Goal: Information Seeking & Learning: Learn about a topic

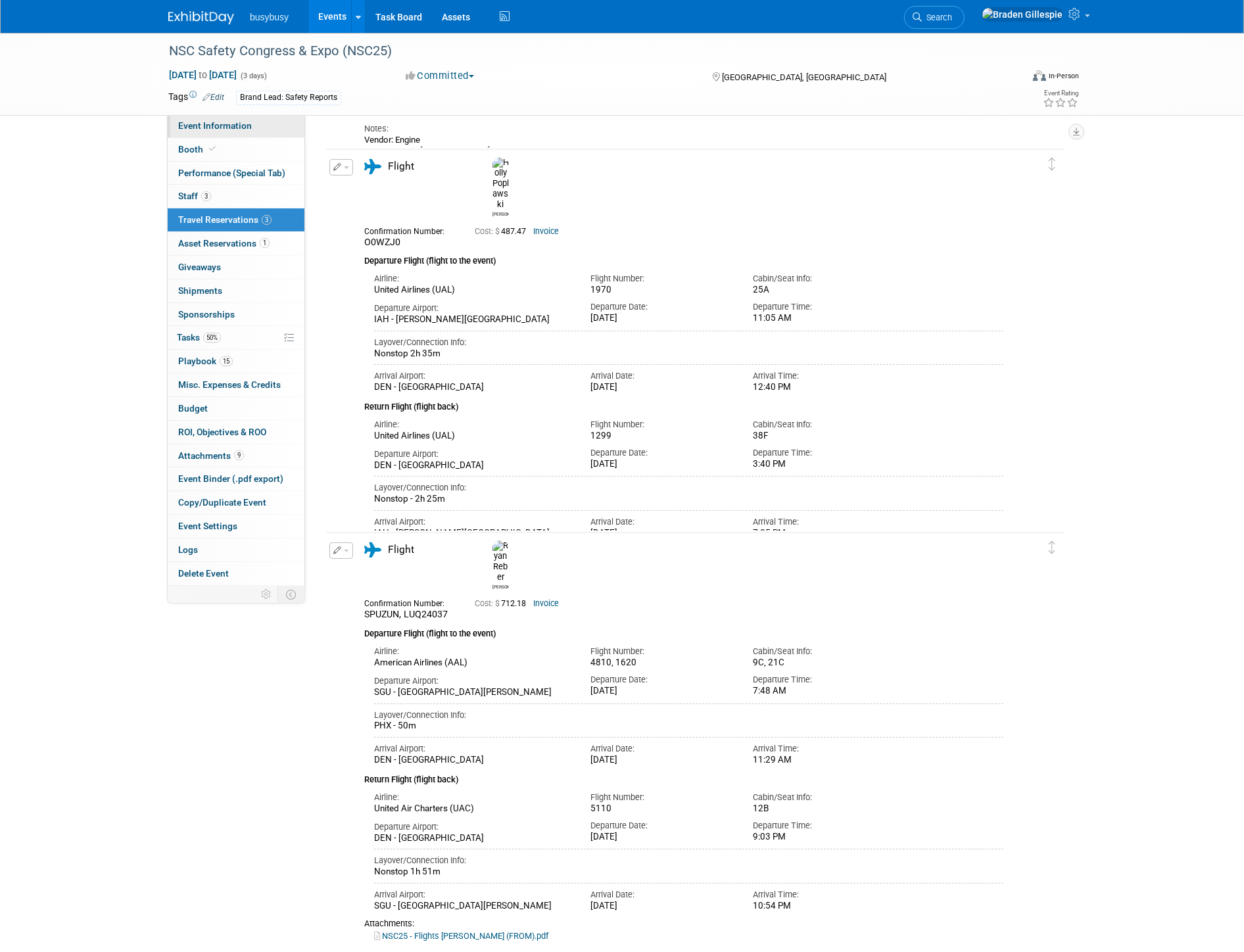
click at [213, 126] on span "Event Information" at bounding box center [215, 126] width 74 height 10
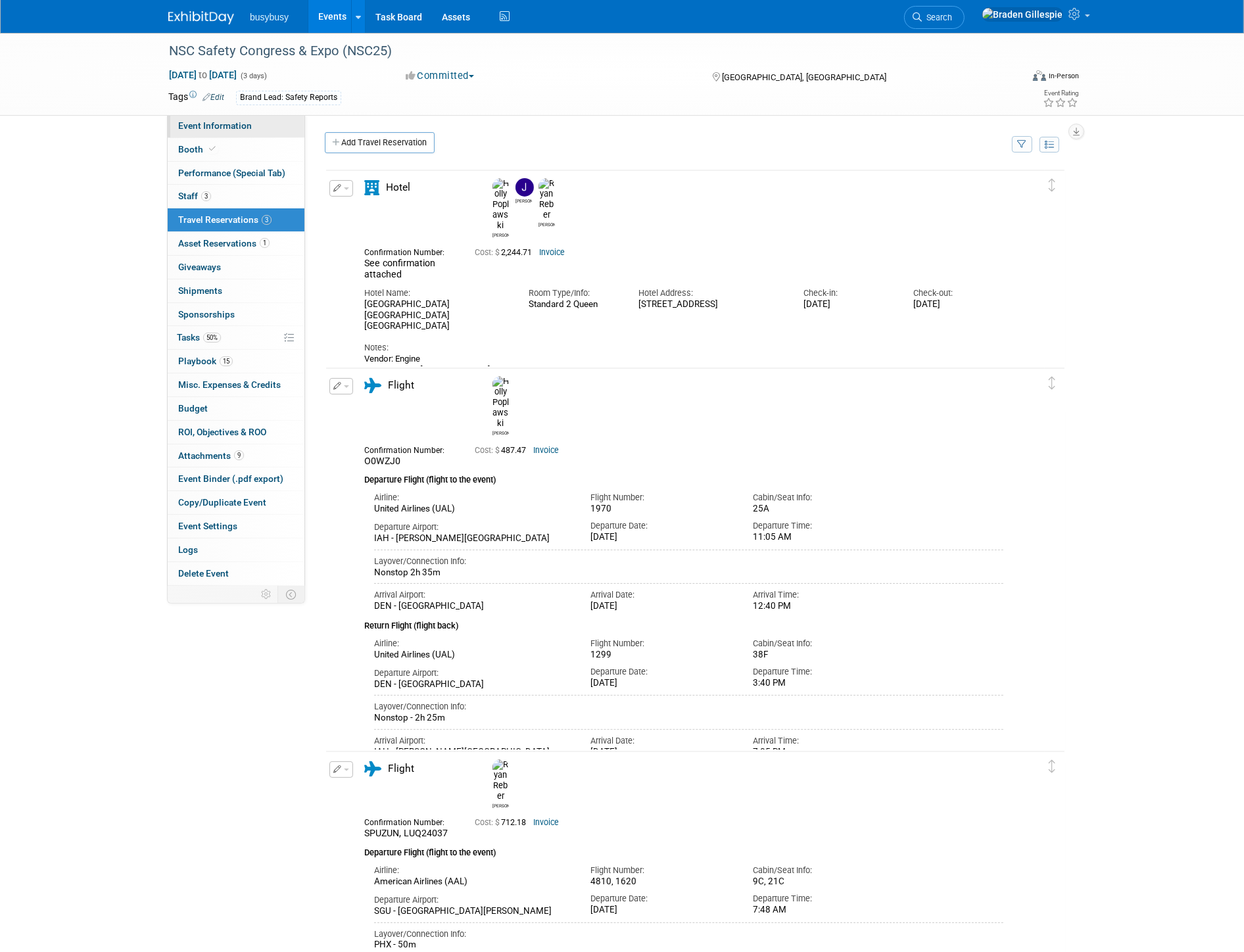
select select "SafetyReports"
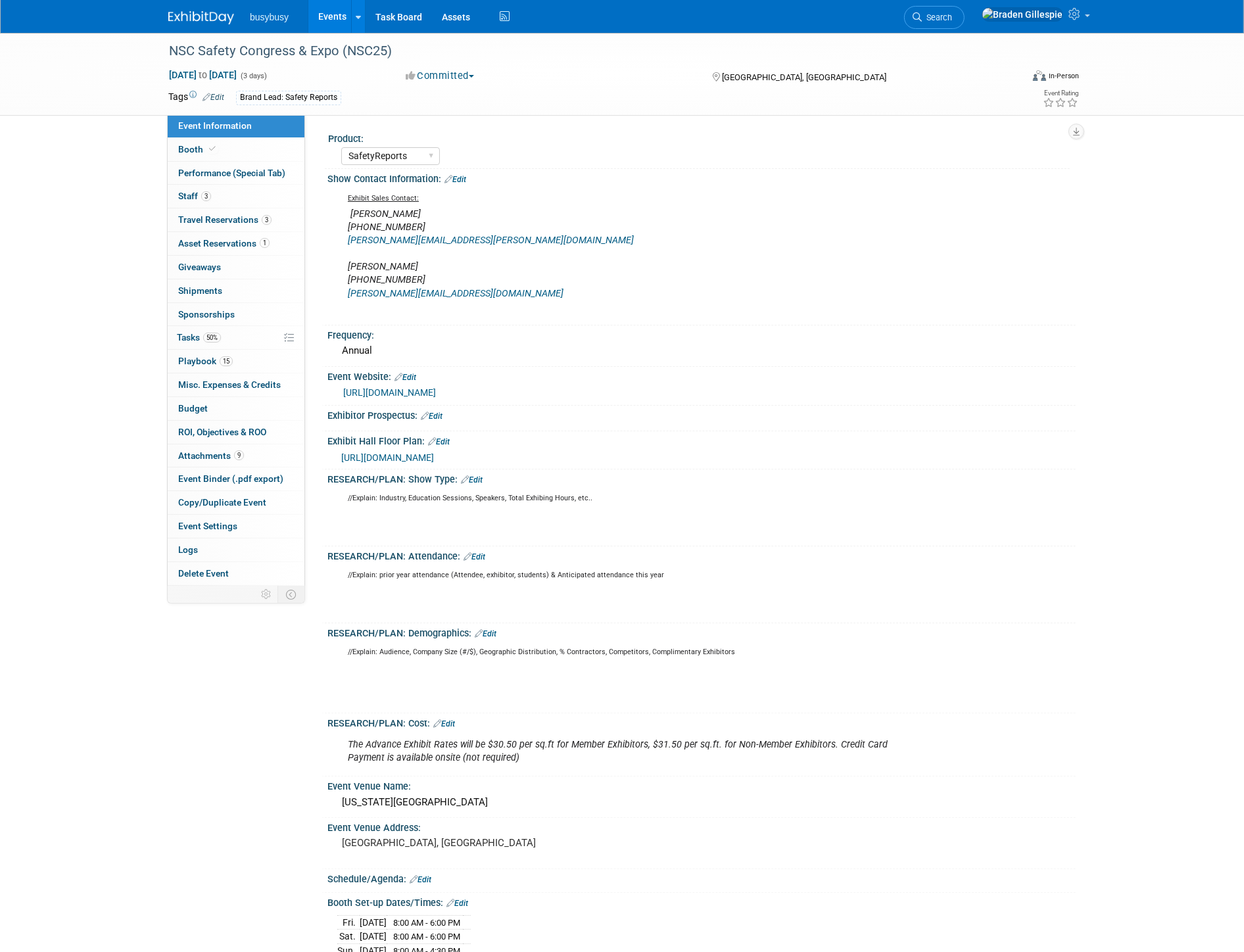
click at [486, 629] on link "Edit" at bounding box center [485, 633] width 22 height 10
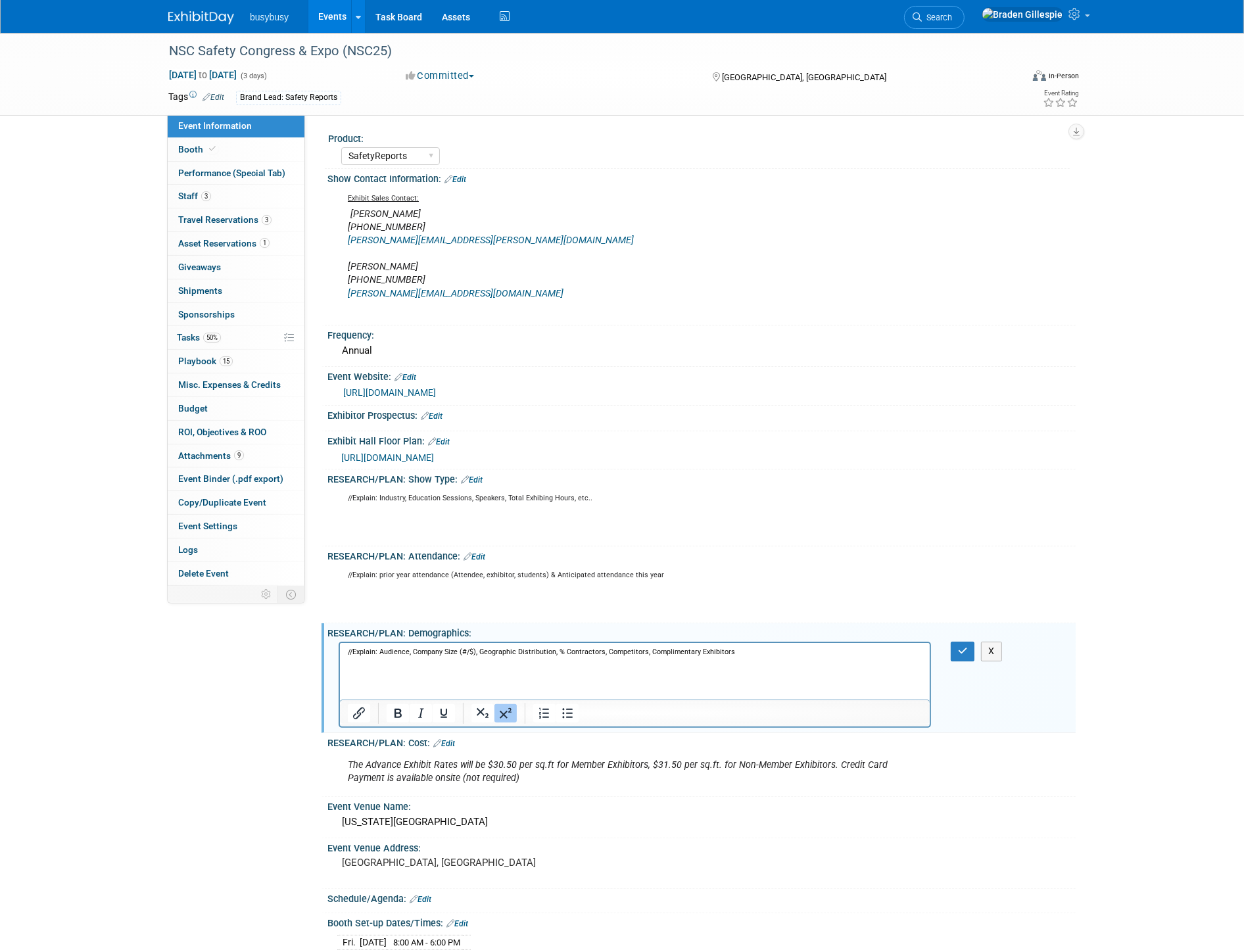
click at [481, 699] on div at bounding box center [634, 712] width 590 height 27
click at [476, 688] on p "//Explain: Audience, Company Size (#/$), Geographic Distribution, % Contractors…" at bounding box center [634, 674] width 574 height 53
click at [421, 692] on p "//Explain: Audience, Company Size (#/$), Geographic Distribution, % Contractors…" at bounding box center [634, 674] width 574 height 53
click at [477, 693] on p "//Explain: Audience, Company Size (#/$), Geographic Distribution, % Contractors…" at bounding box center [634, 674] width 574 height 53
click at [497, 685] on p "//Explain: Audience, Company Size (#/$), Geographic Distribution, % Contractors…" at bounding box center [634, 674] width 574 height 53
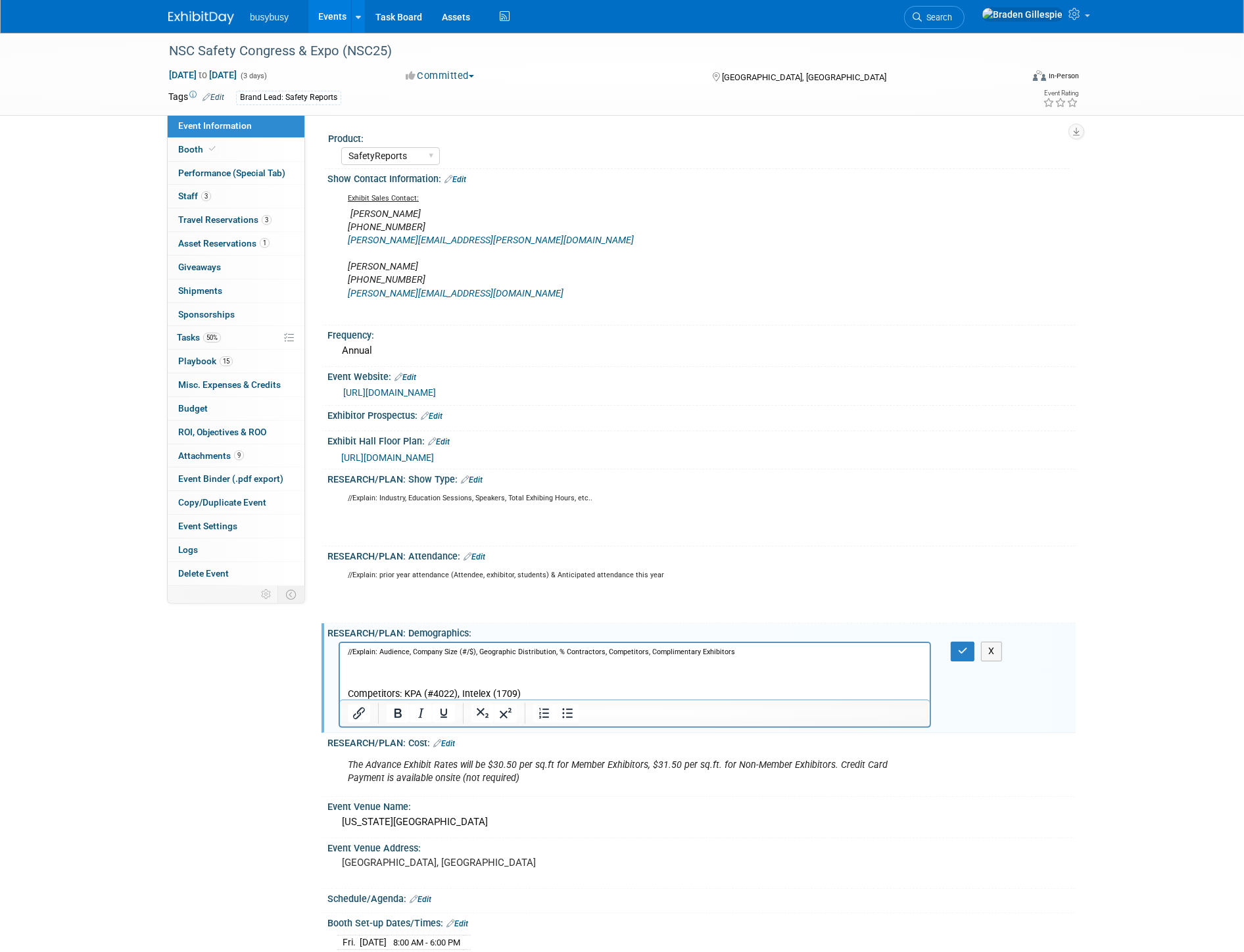
click at [497, 688] on p "//Explain: Audience, Company Size (#/$), Geographic Distribution, % Contractors…" at bounding box center [634, 674] width 574 height 53
click at [604, 698] on p "//Explain: Audience, Company Size (#/$), Geographic Distribution, % Contractors…" at bounding box center [634, 674] width 574 height 53
click at [661, 690] on p "//Explain: Audience, Company Size (#/$), Geographic Distribution, % Contractors…" at bounding box center [634, 674] width 574 height 53
click at [683, 693] on p "//Explain: Audience, Company Size (#/$), Geographic Distribution, % Contractors…" at bounding box center [634, 674] width 574 height 53
click at [964, 647] on icon "button" at bounding box center [962, 651] width 10 height 10
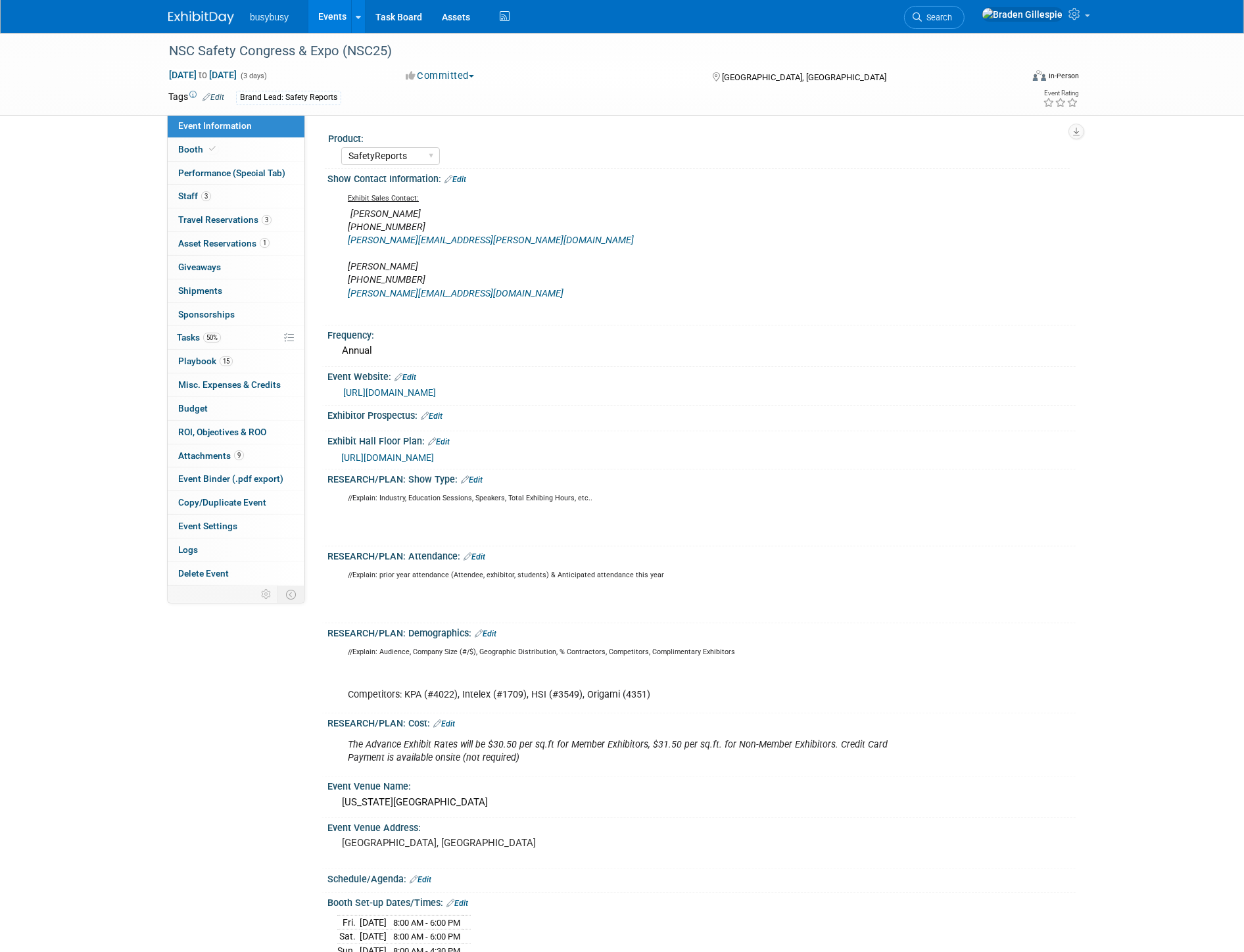
click at [952, 12] on span "Search" at bounding box center [936, 16] width 30 height 10
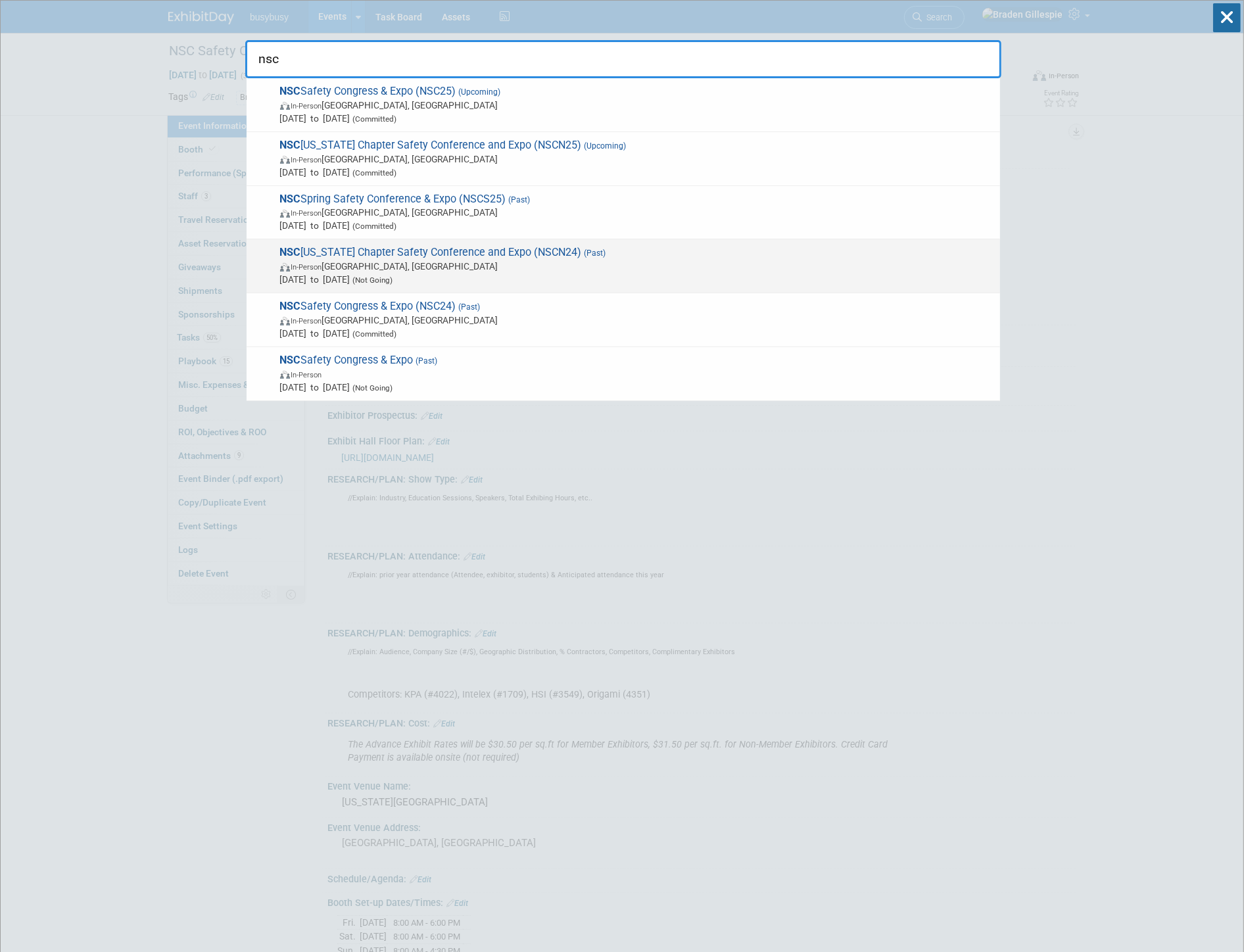
type input "nsc"
click at [491, 273] on span "Oct 15, 2024 to Oct 15, 2024 (Not Going)" at bounding box center [636, 279] width 713 height 13
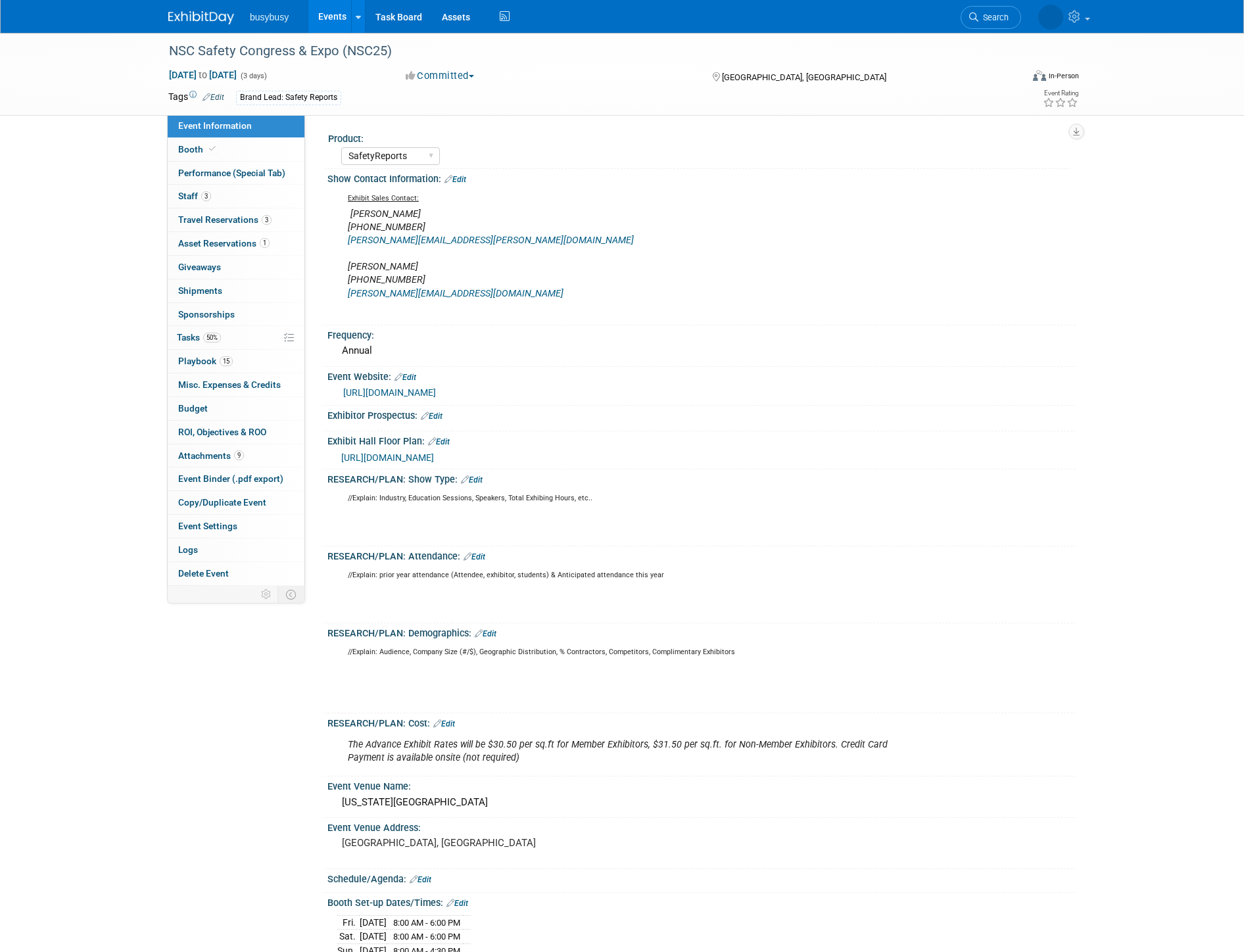
select select "SafetyReports"
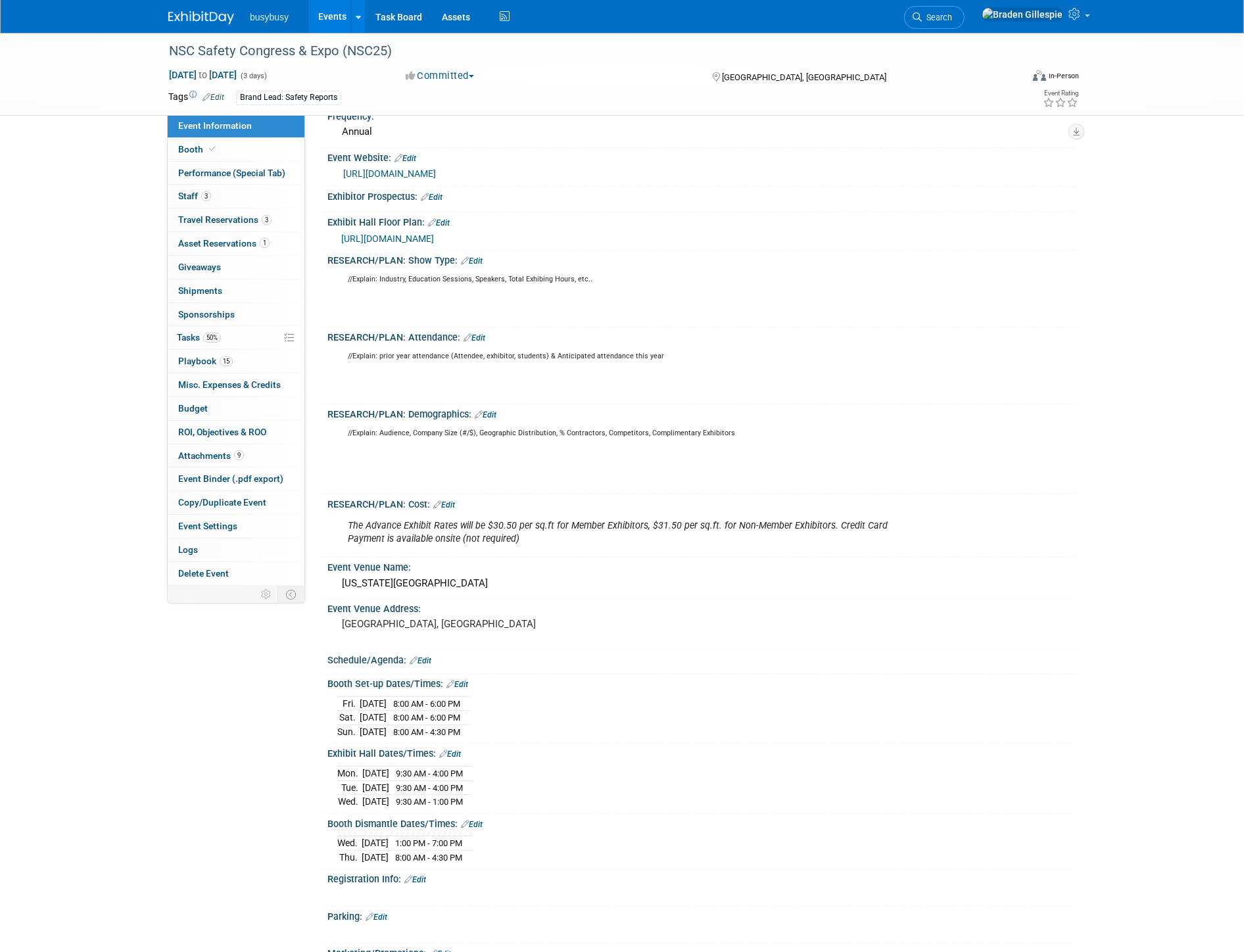
click at [434, 237] on span "https://congress.nsc.org/NSC2025/Public/eventmap.aspx?shmode=E&ID=7992&utm_sour…" at bounding box center [387, 238] width 93 height 10
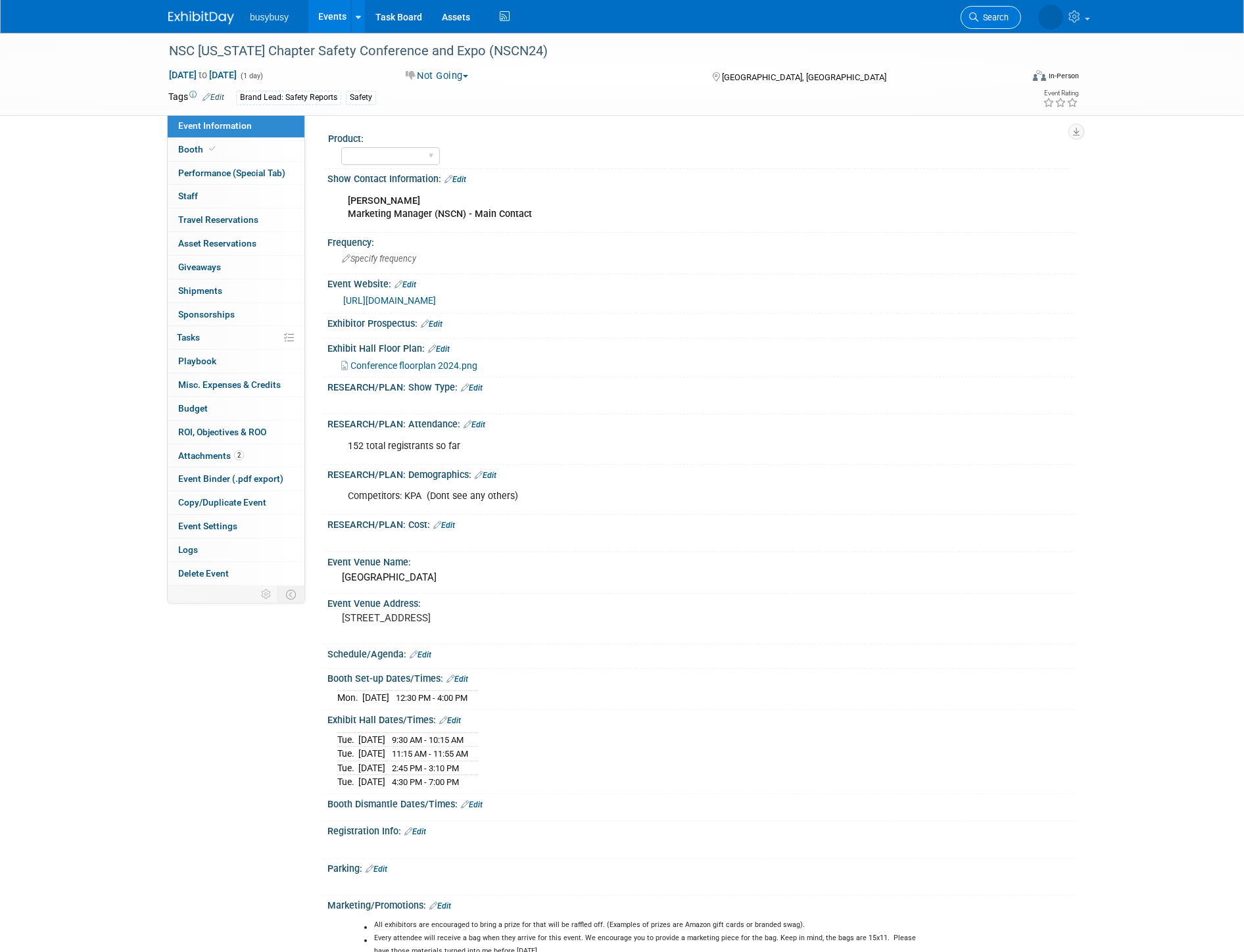
click at [989, 23] on link "Search" at bounding box center [991, 17] width 61 height 23
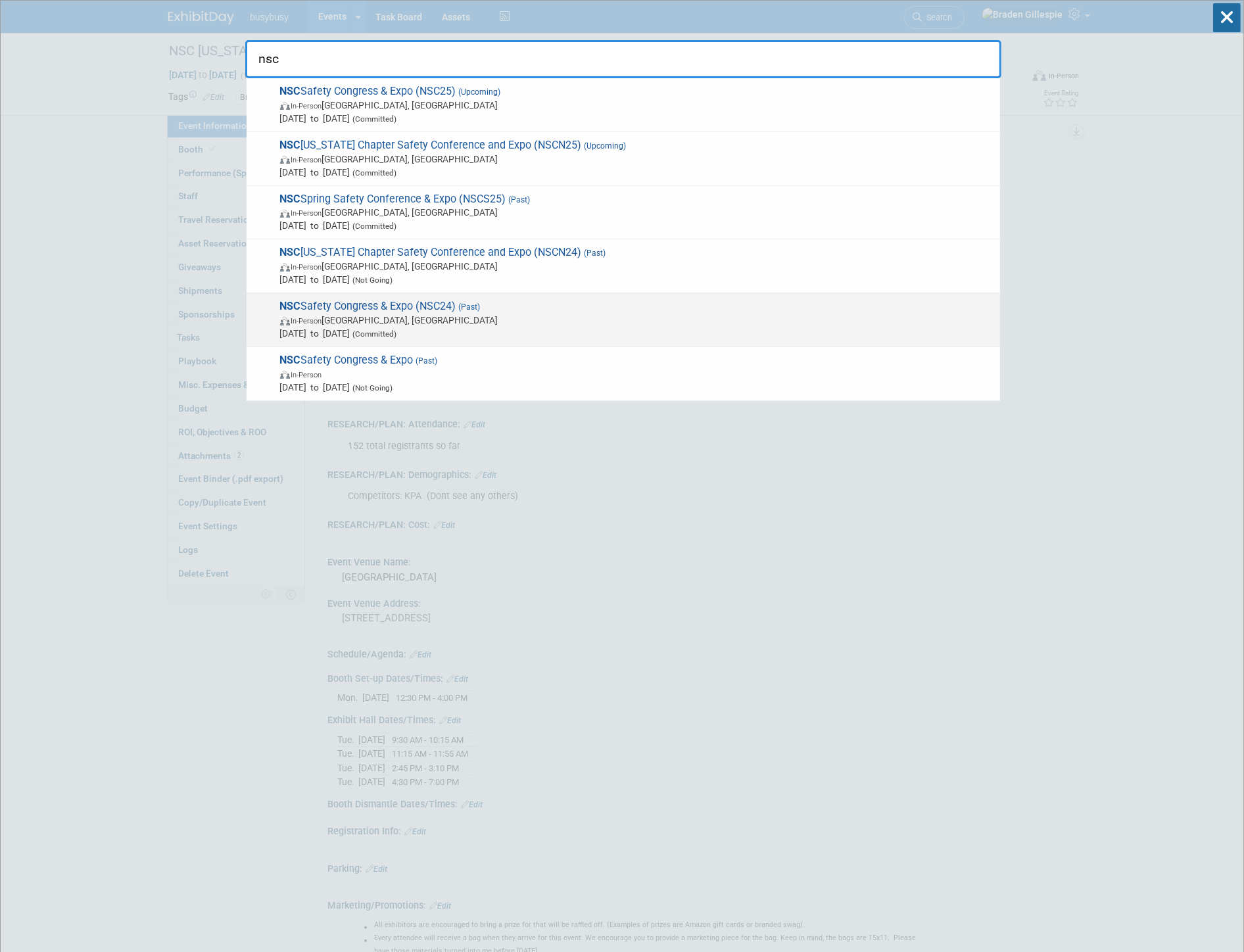
type input "nsc"
click at [396, 327] on span "Sep 16, 2024 to Sep 18, 2024 (Committed)" at bounding box center [636, 333] width 713 height 13
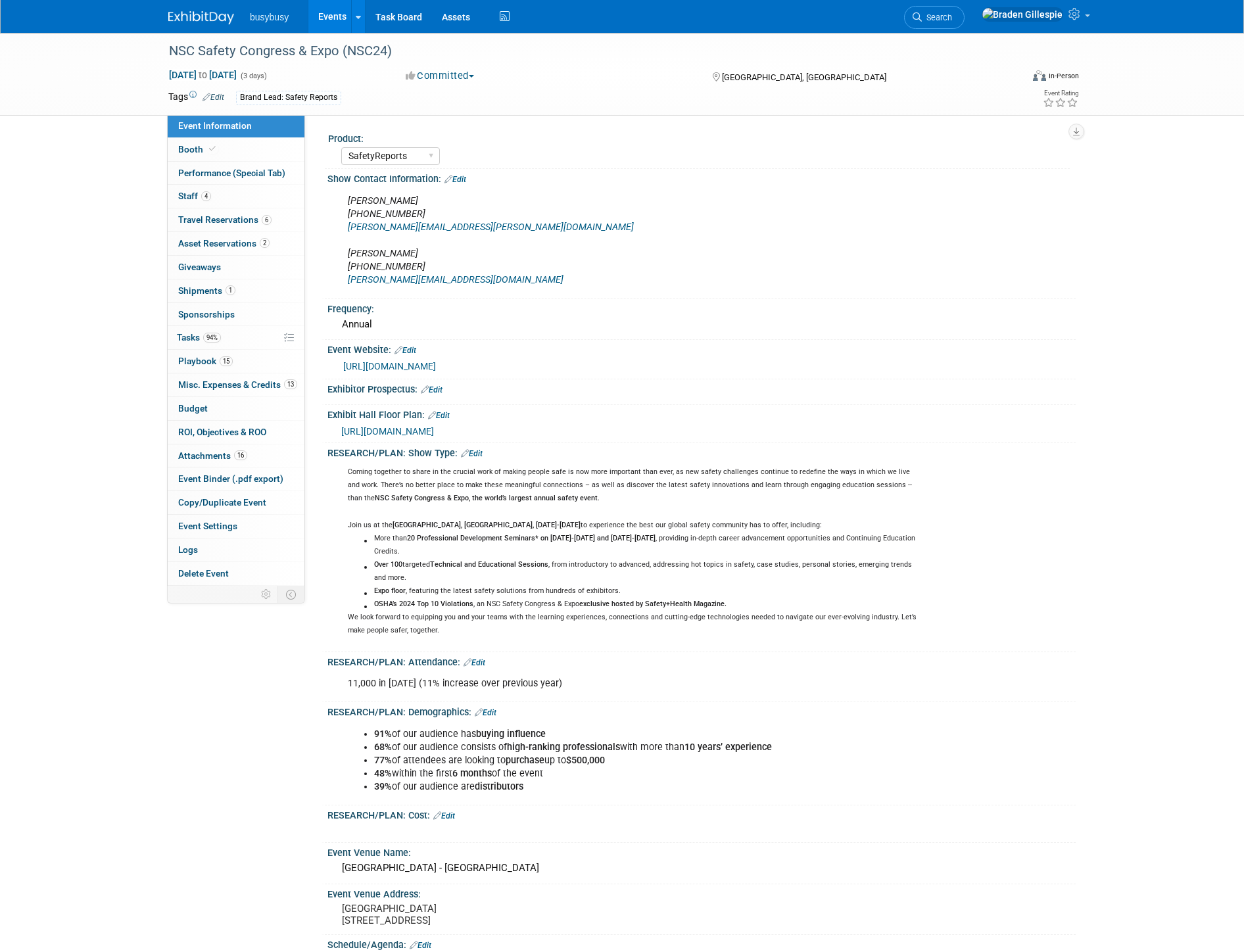
select select "SafetyReports"
click at [964, 23] on link "Search" at bounding box center [934, 17] width 61 height 23
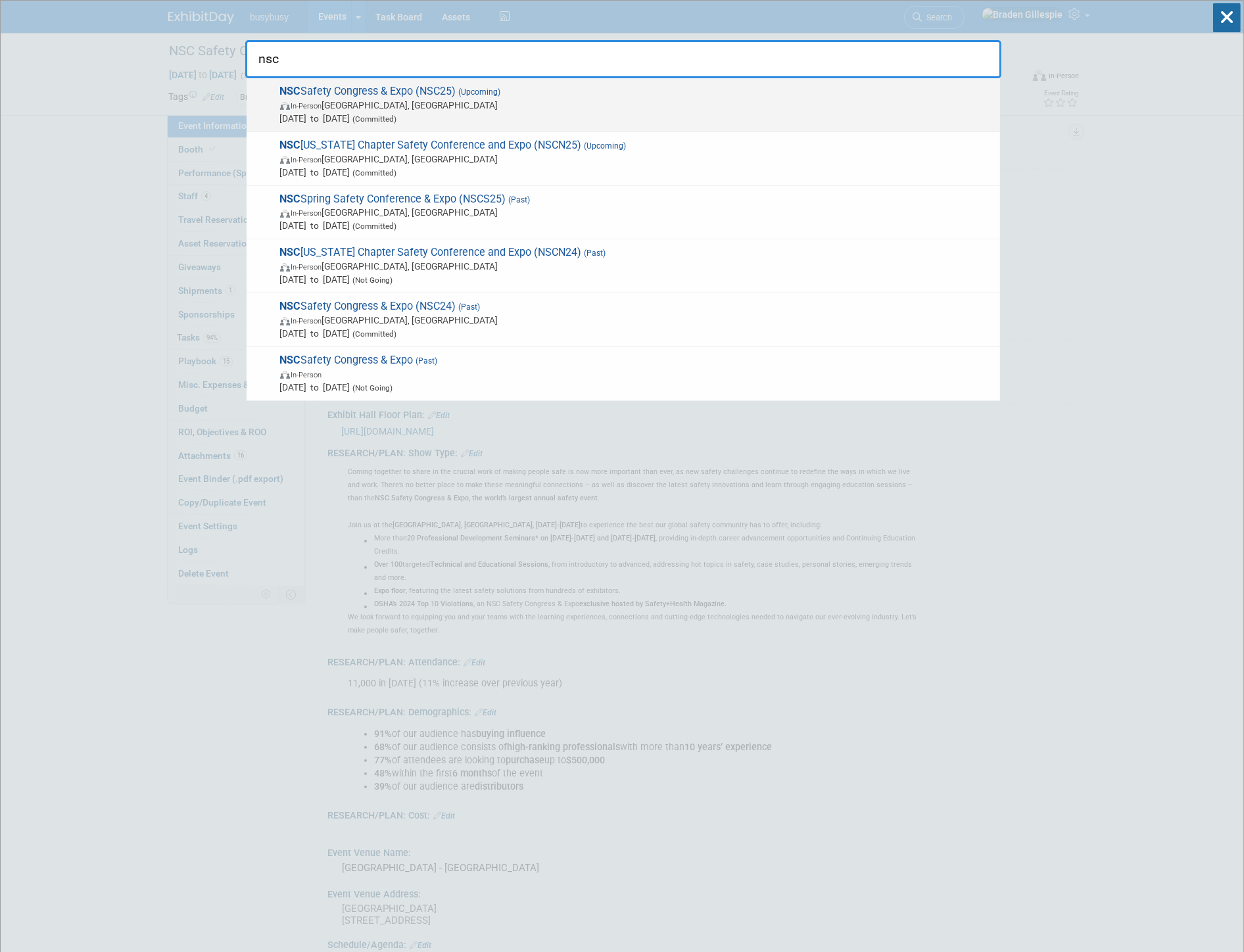
type input "nsc"
click at [685, 106] on span "In-Person Denver, CO" at bounding box center [636, 105] width 713 height 13
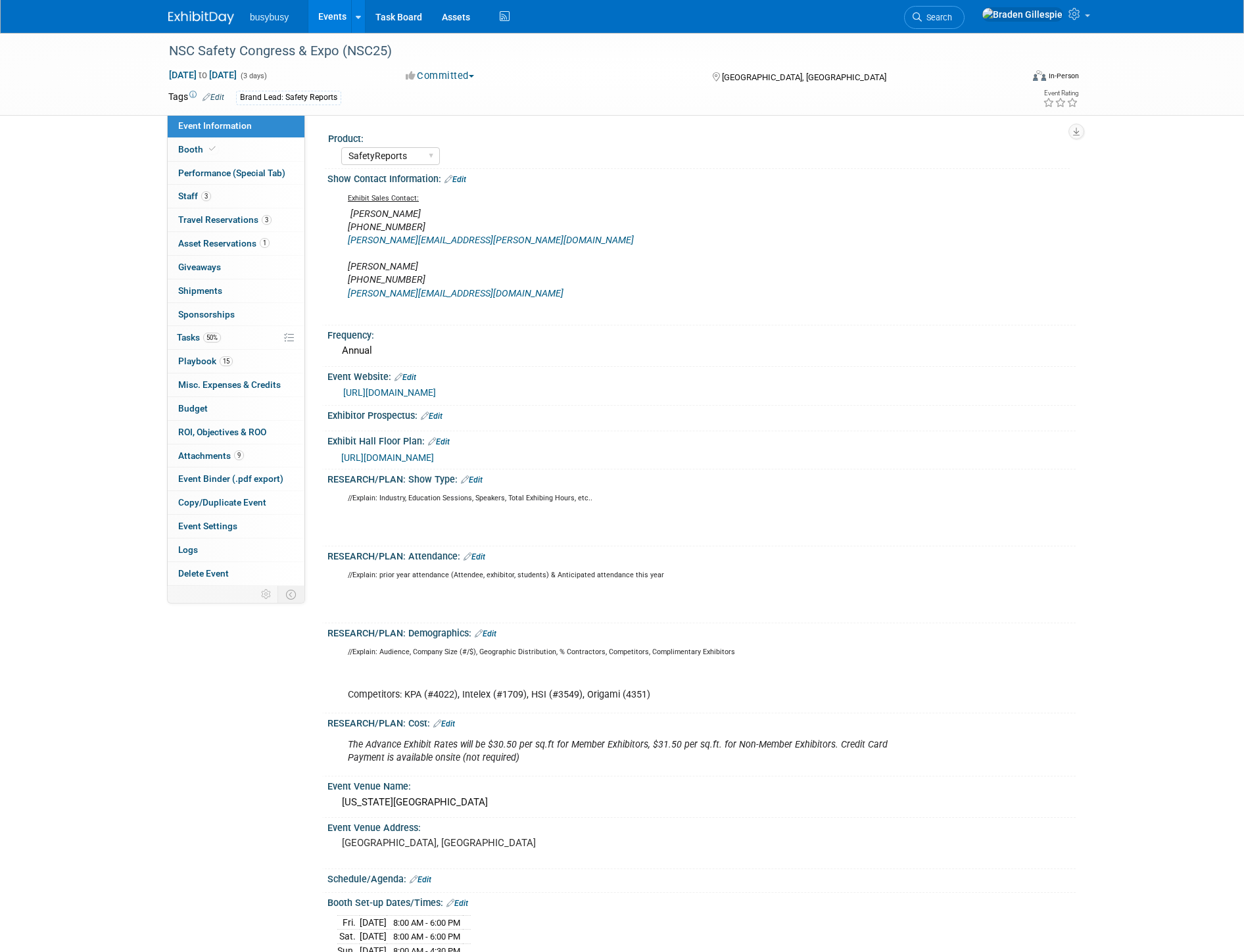
select select "SafetyReports"
click at [476, 552] on link "Edit" at bounding box center [474, 556] width 22 height 10
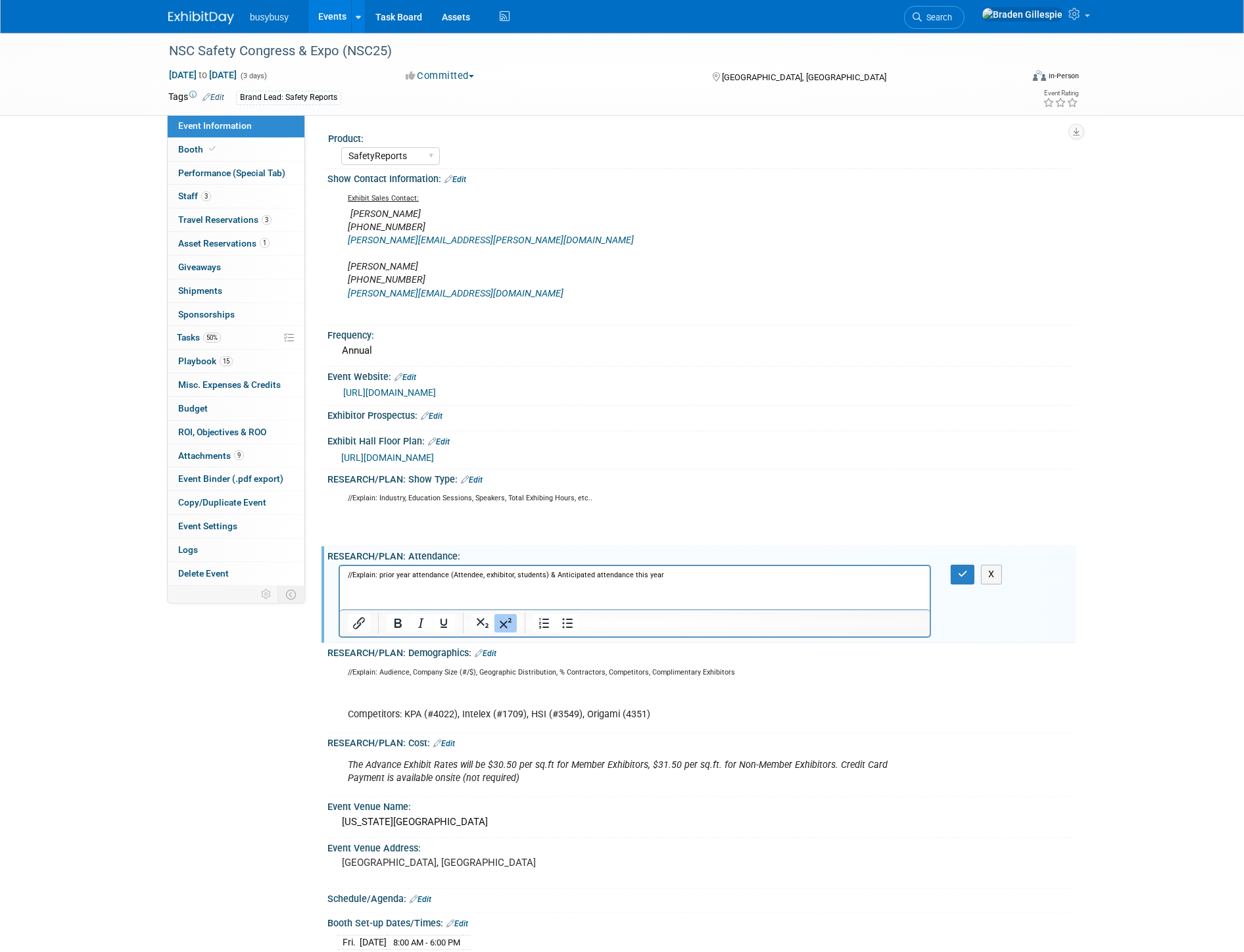
click at [457, 579] on p "//Explain: prior year attendance (Attendee, exhibitor, students) & Anticipated …" at bounding box center [634, 591] width 574 height 40
click at [463, 590] on p "//Explain: prior year attendance (Attendee, exhibitor, students) & Anticipated …" at bounding box center [634, 591] width 574 height 40
click at [965, 567] on button "button" at bounding box center [962, 574] width 24 height 19
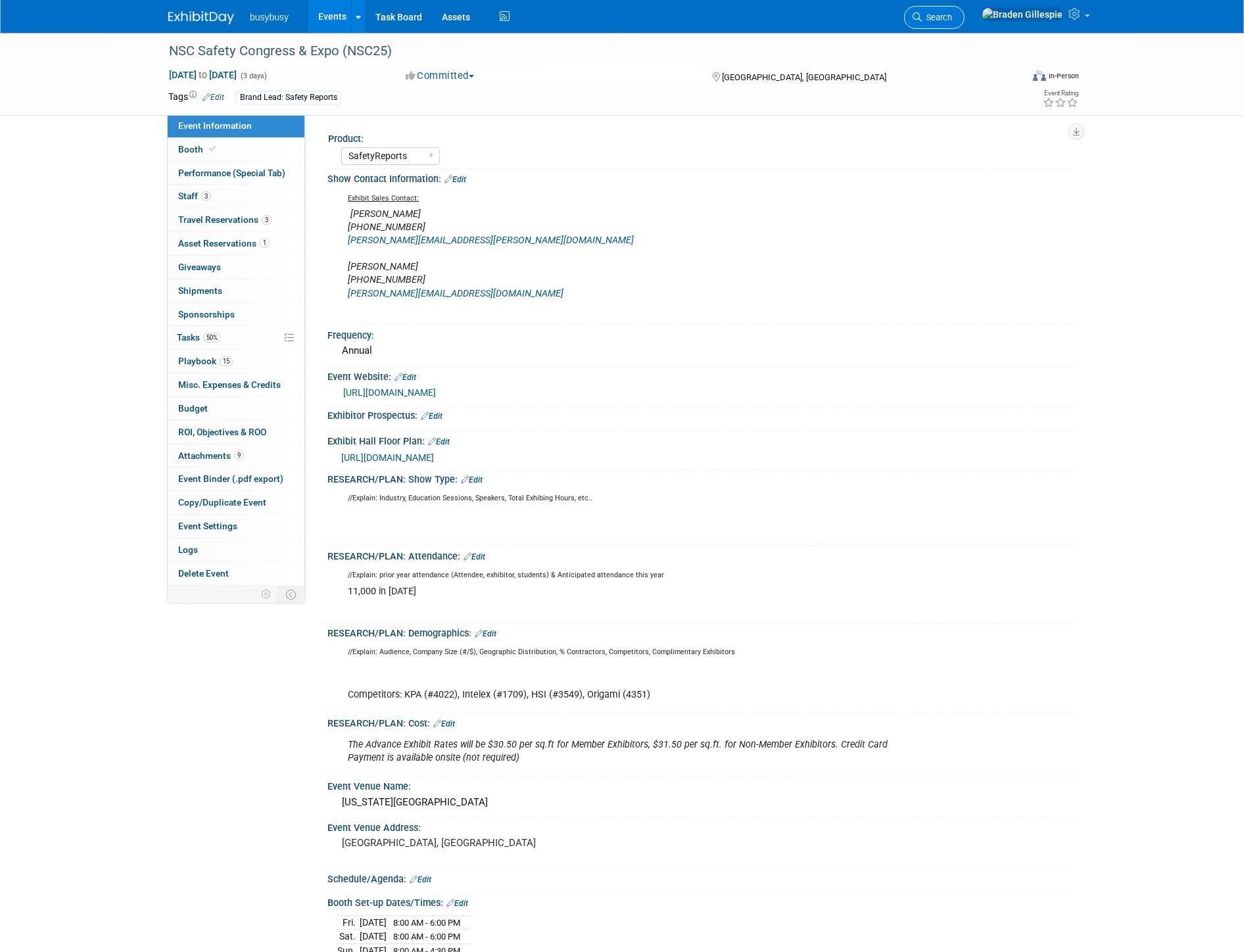
click at [964, 25] on link "Search" at bounding box center [934, 17] width 61 height 23
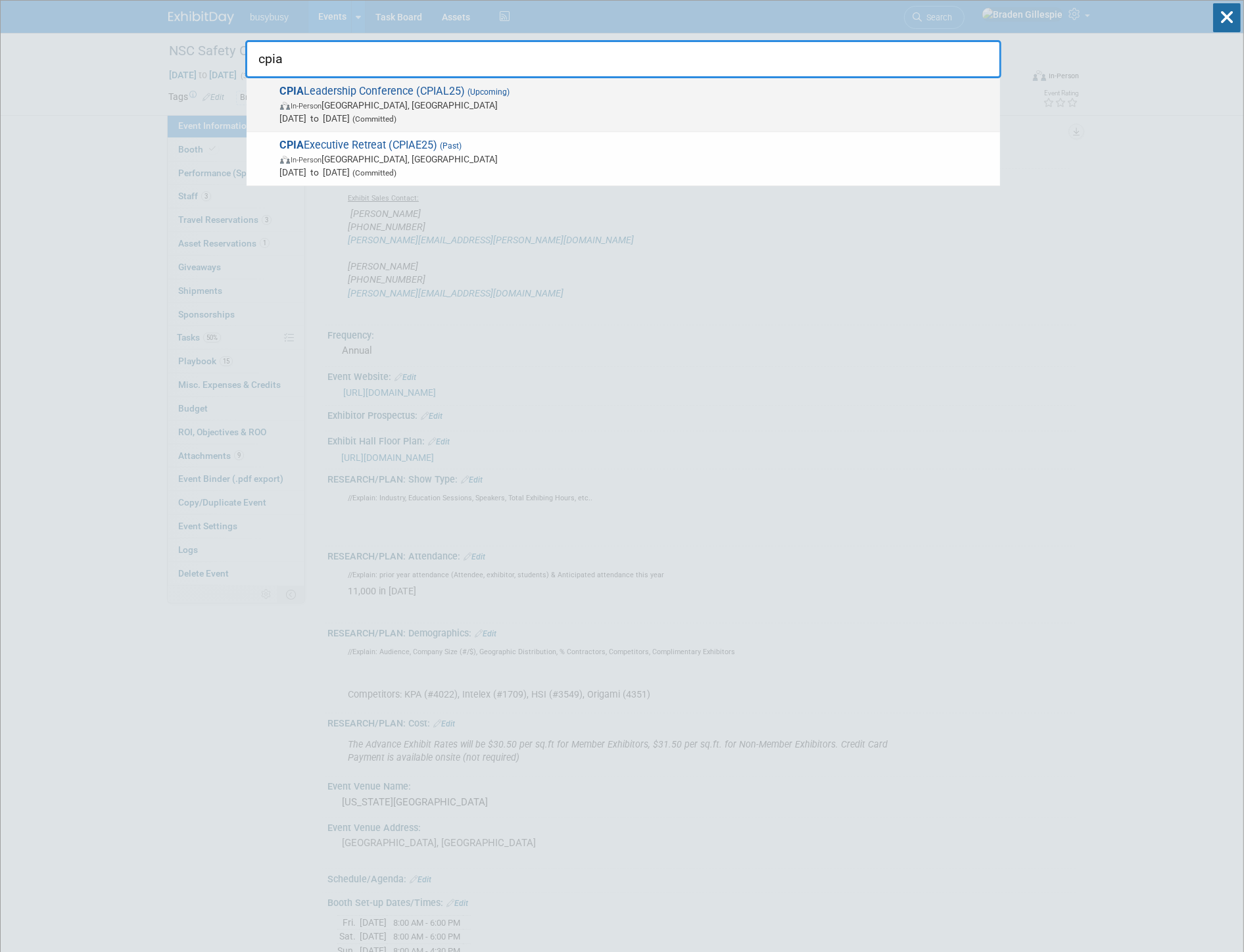
type input "cpia"
click at [799, 91] on span "CPIA Leadership Conference (CPIAL25) (Upcoming) In-Person Tucson, AZ Oct 5, 202…" at bounding box center [635, 105] width 717 height 40
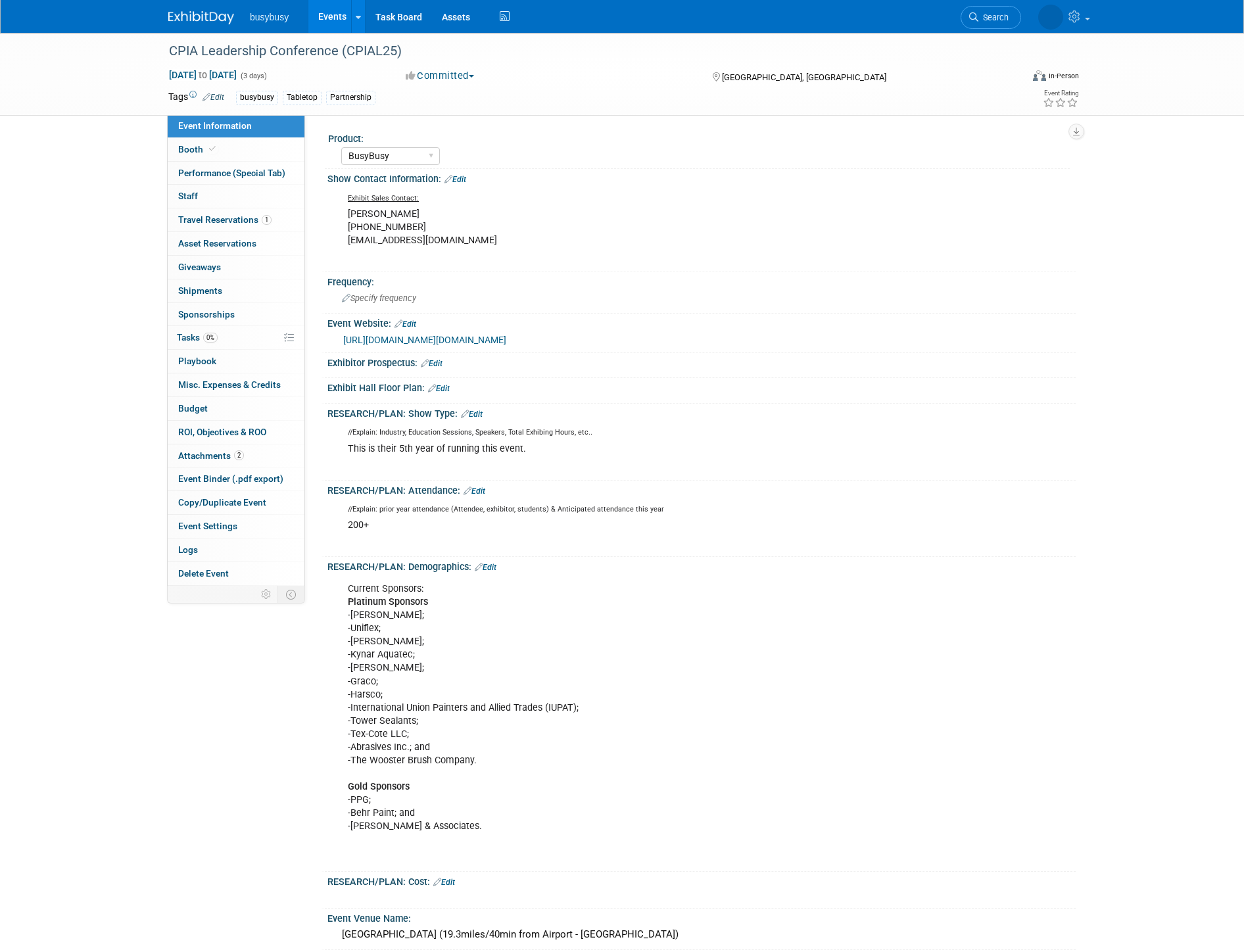
select select "BusyBusy"
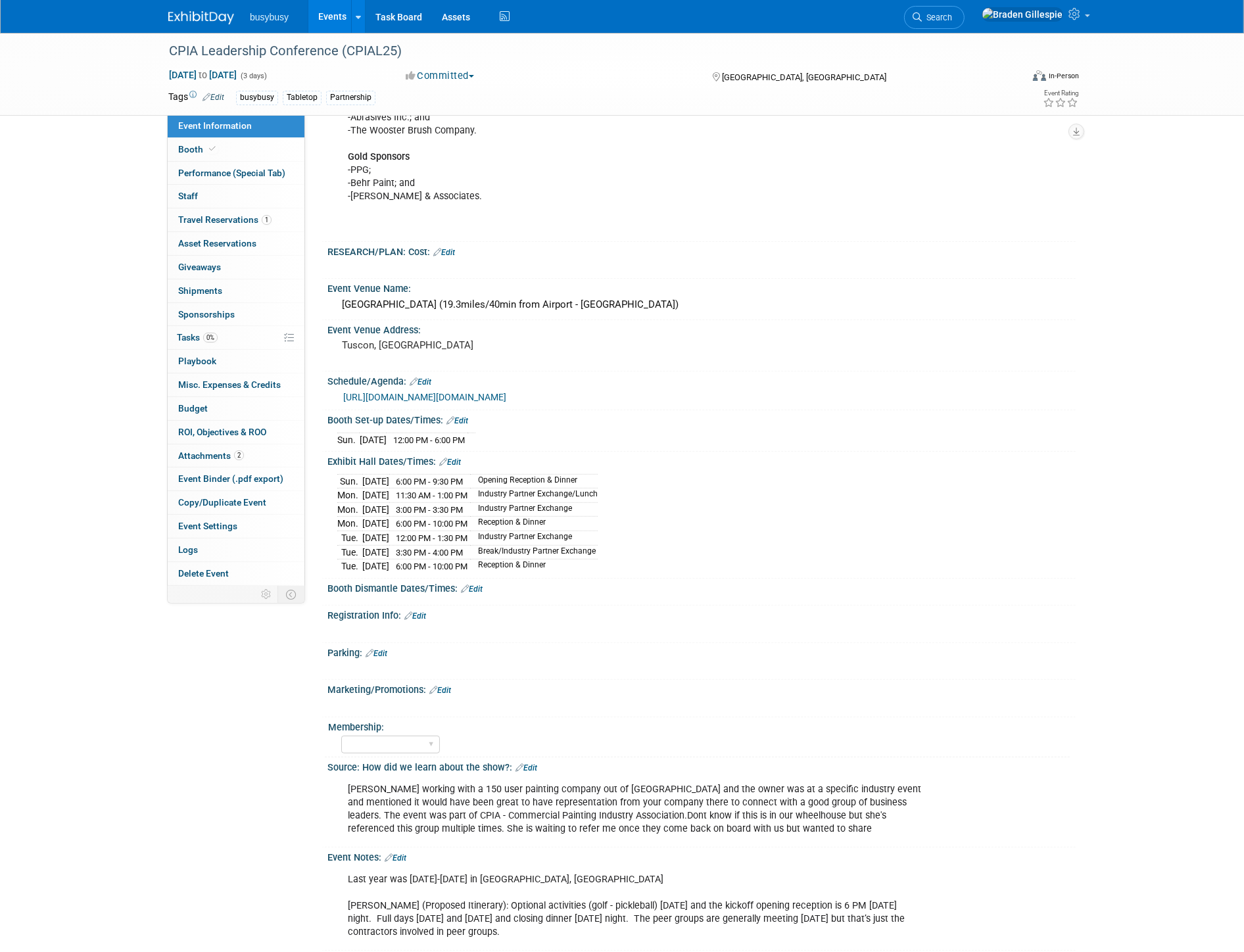
scroll to position [321, 0]
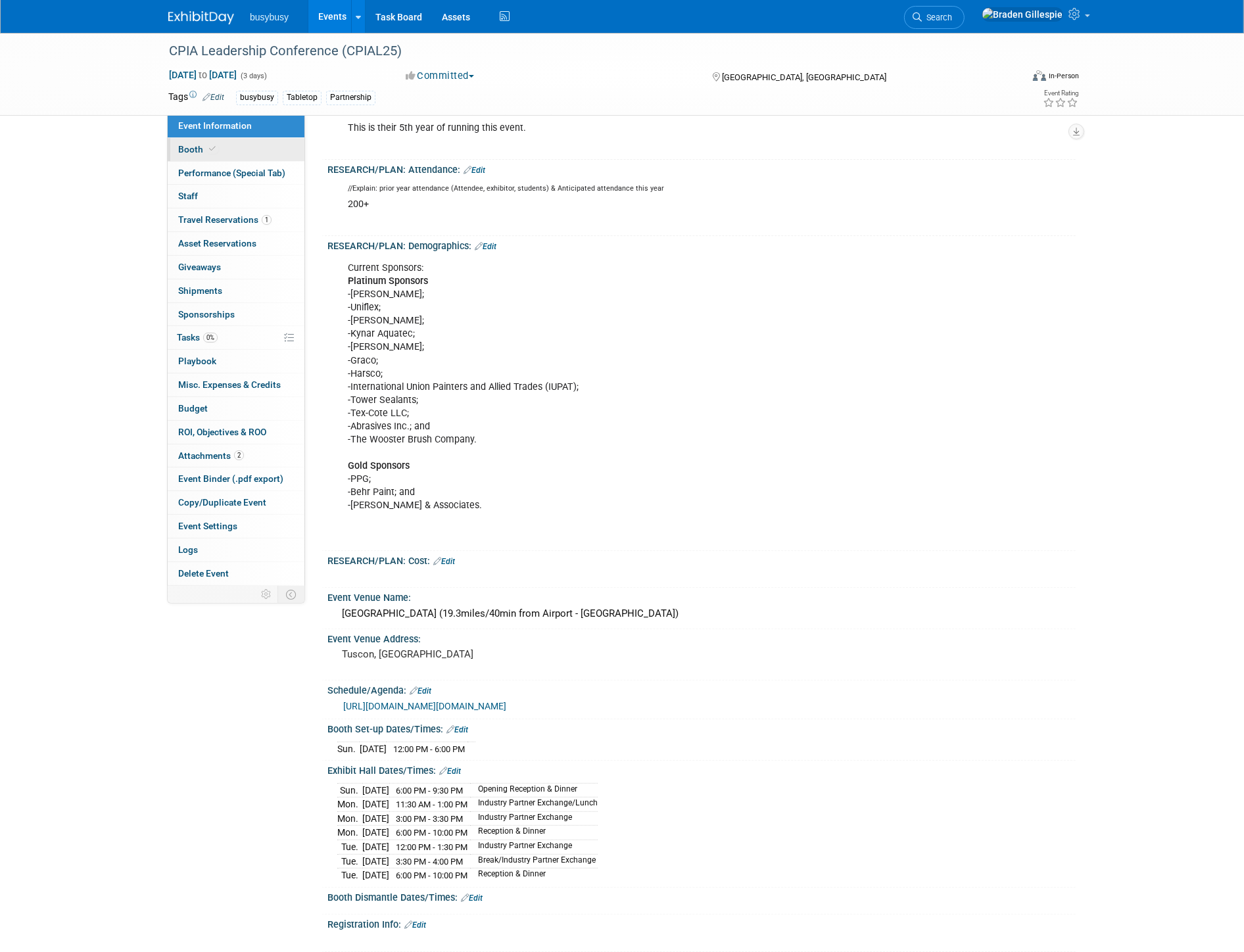
click at [206, 154] on span "Booth" at bounding box center [198, 149] width 40 height 10
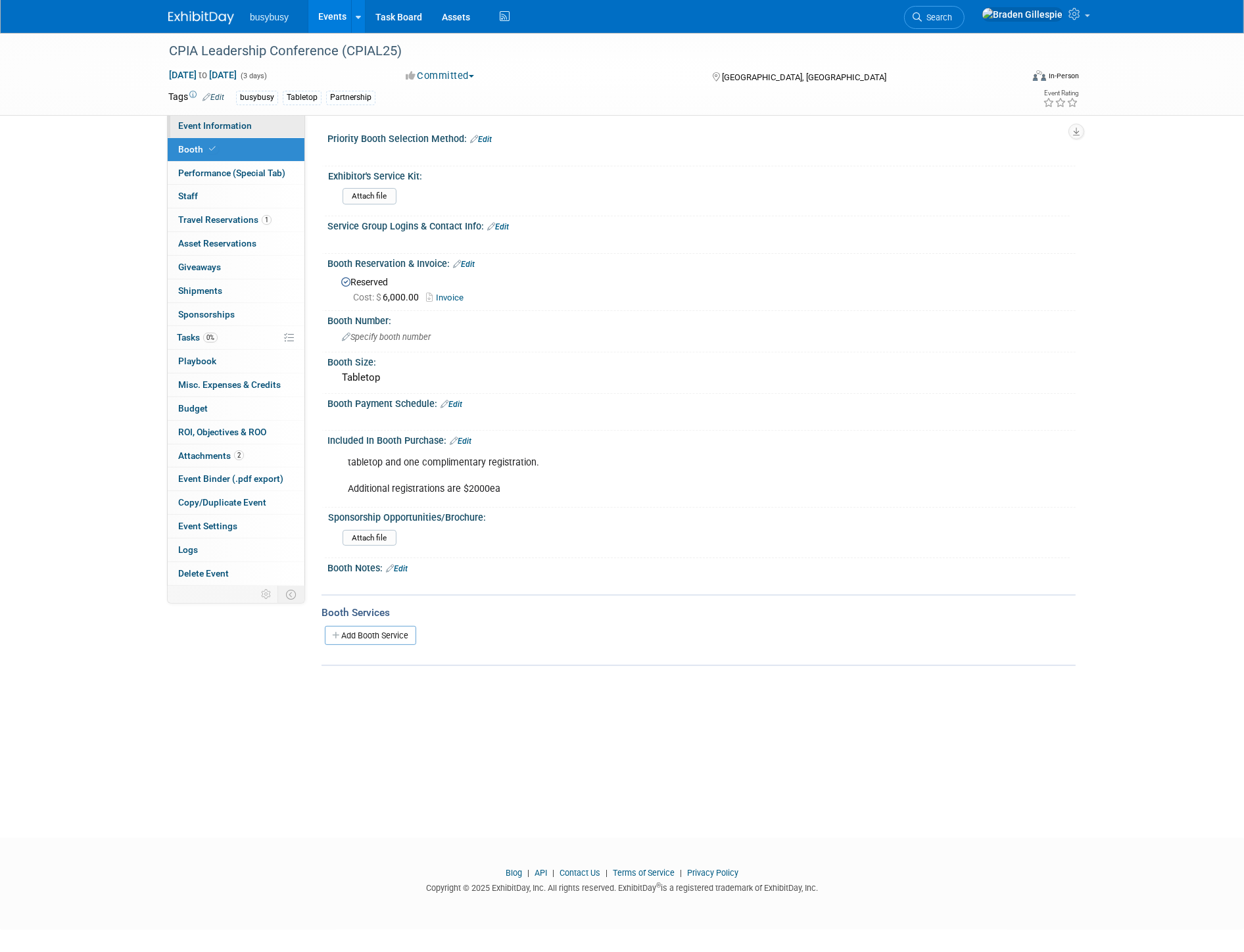
click at [249, 126] on span "Event Information" at bounding box center [215, 126] width 74 height 10
select select "BusyBusy"
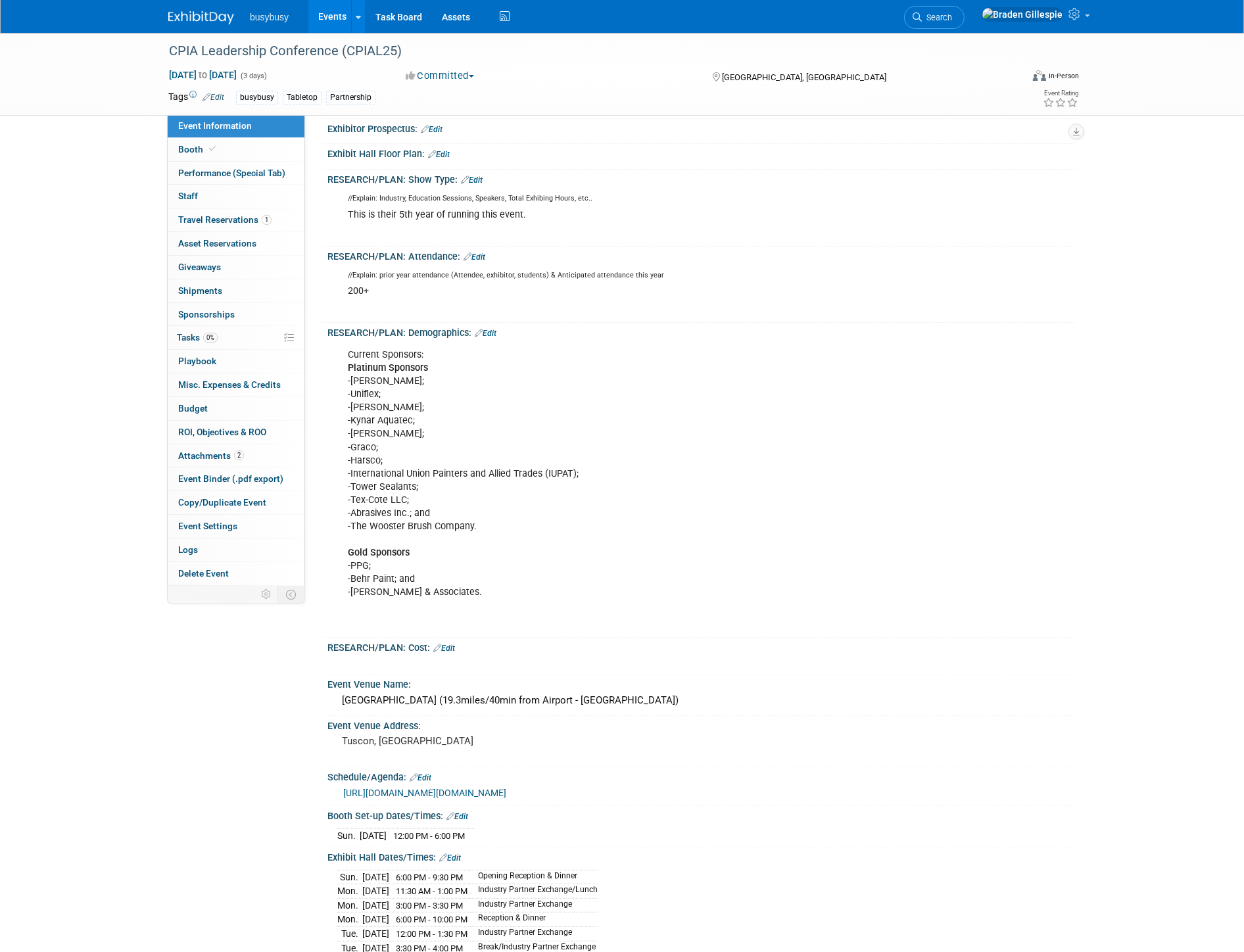
scroll to position [365, 0]
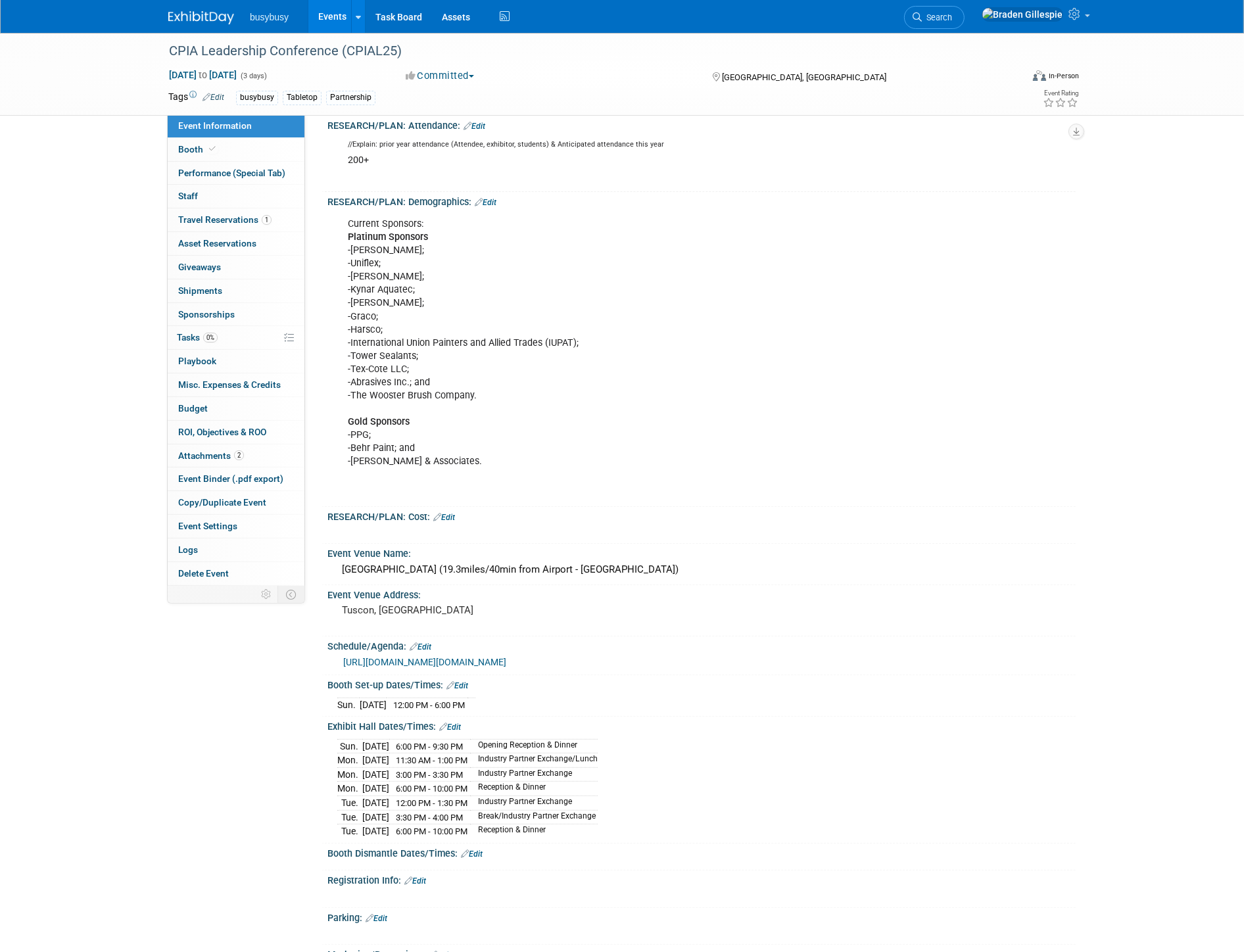
click at [964, 20] on link "Search" at bounding box center [934, 17] width 61 height 23
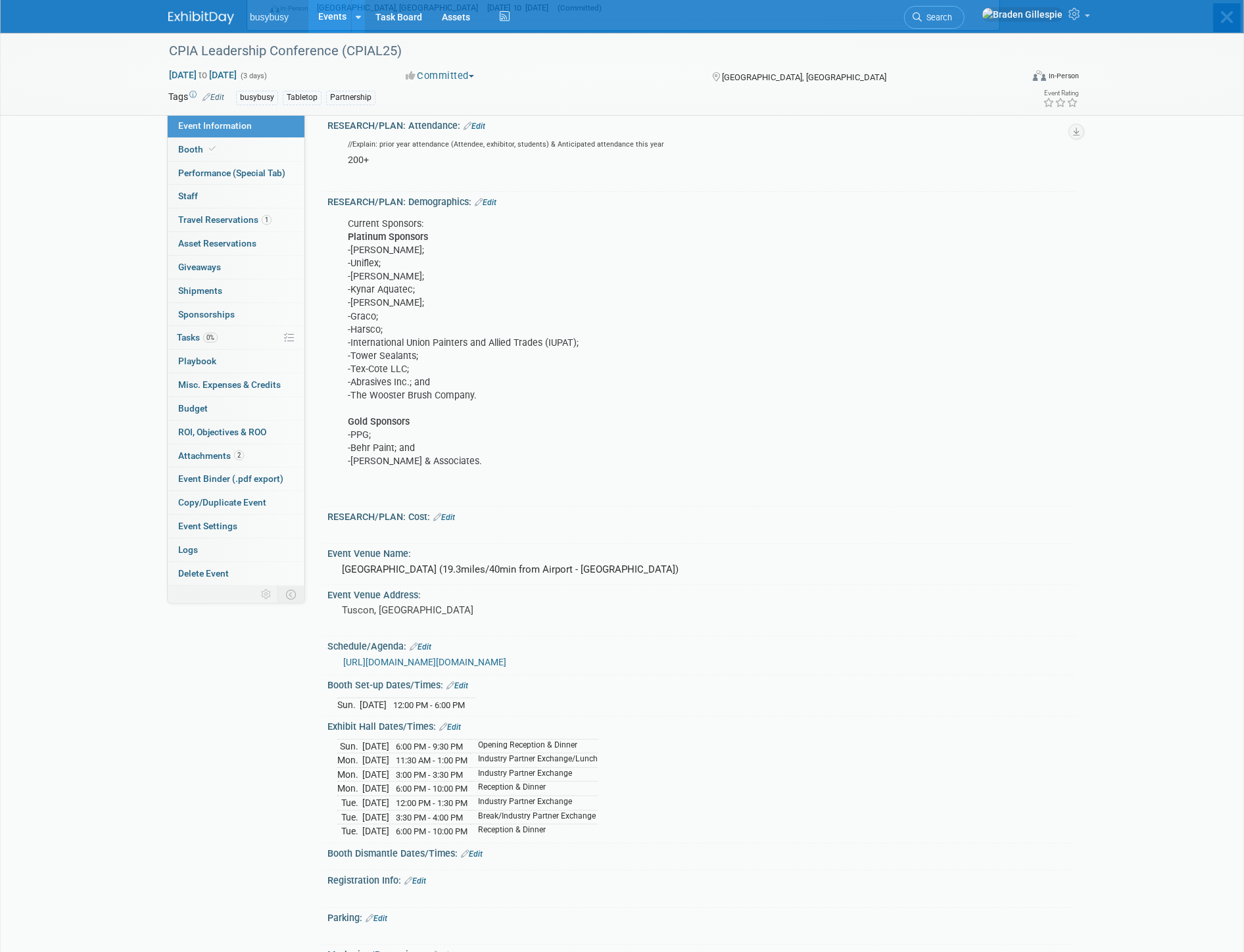
scroll to position [0, 0]
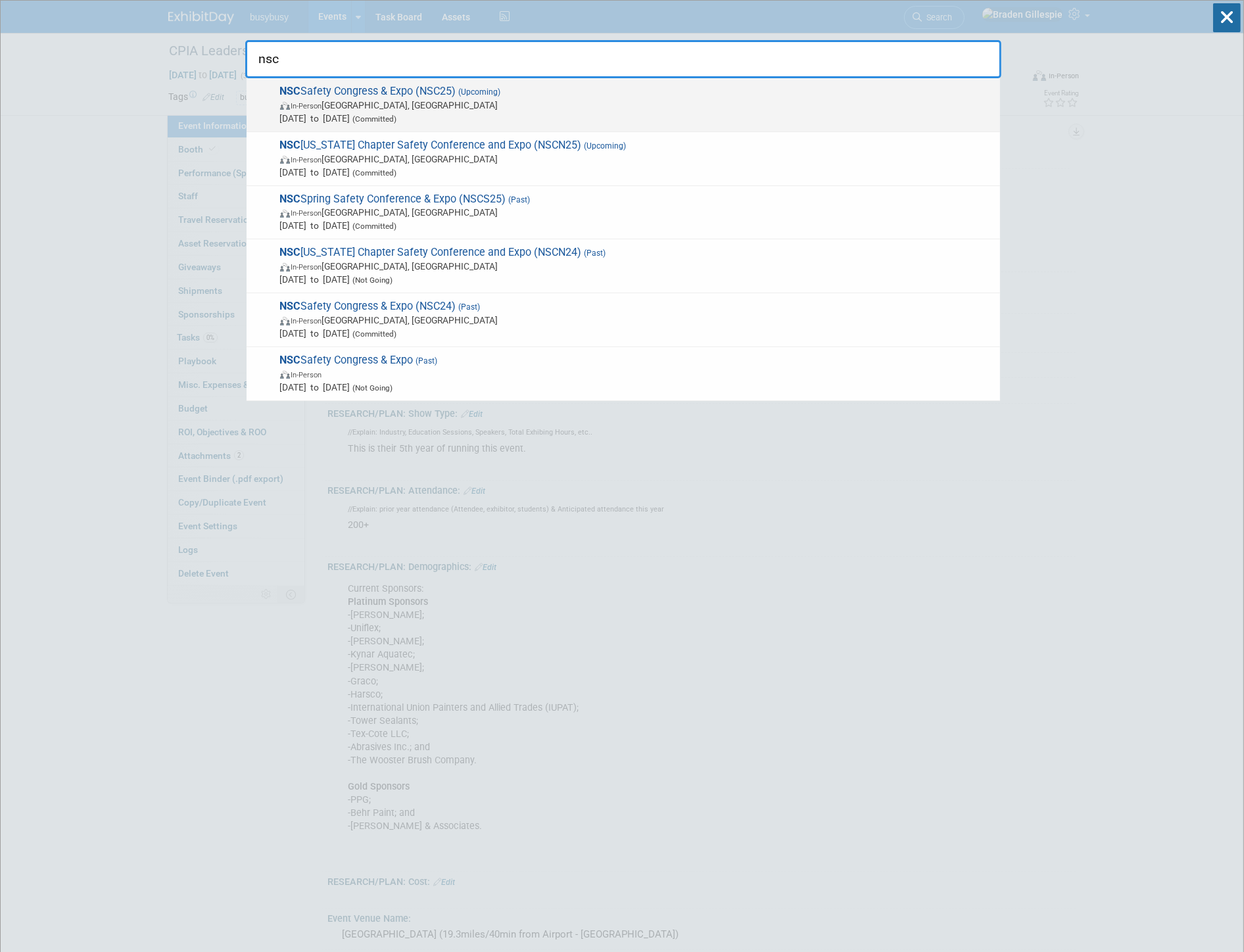
type input "nsc"
click at [729, 113] on span "Sep 15, 2025 to Sep 17, 2025 (Committed)" at bounding box center [636, 118] width 713 height 13
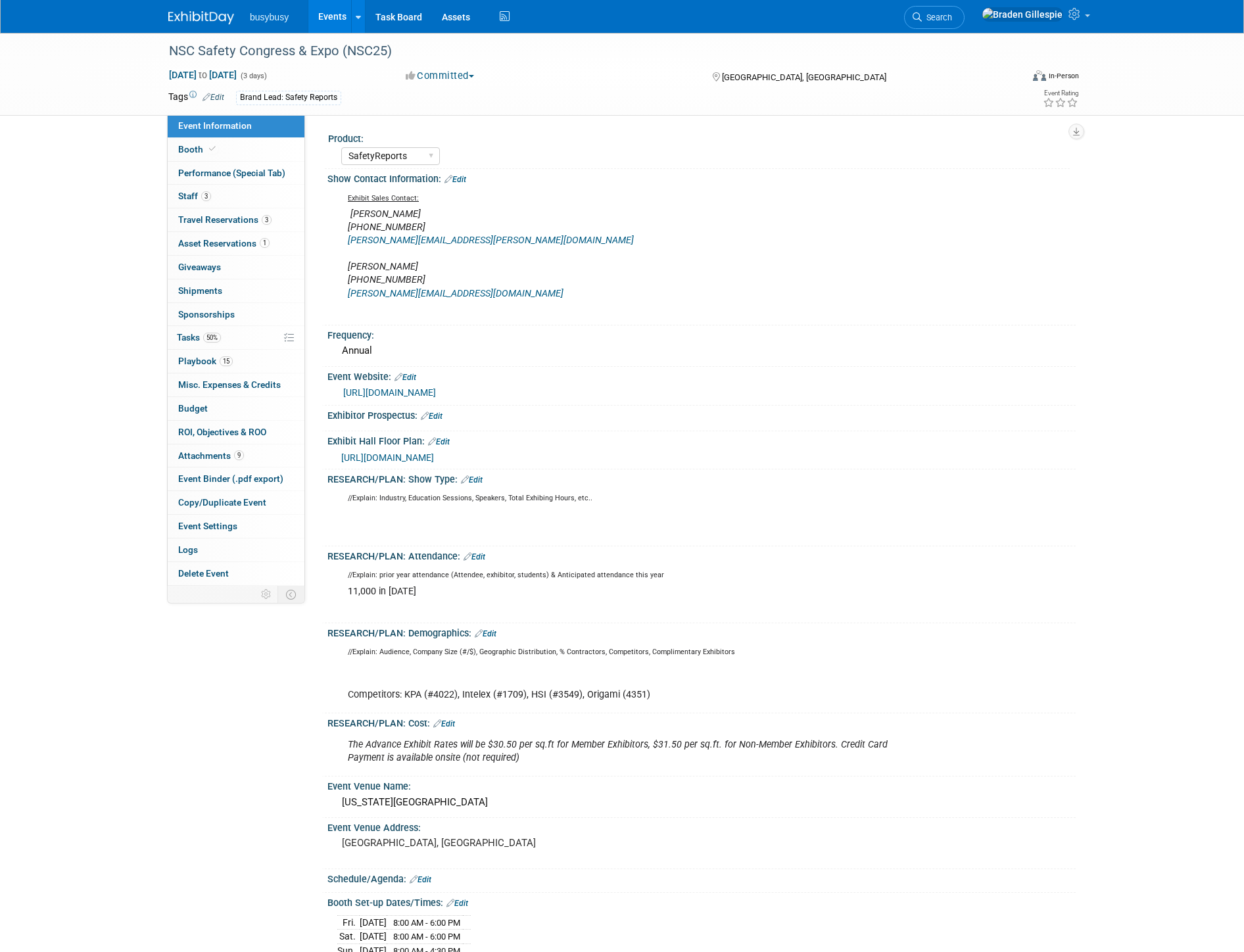
select select "SafetyReports"
click at [405, 391] on link "[URL][DOMAIN_NAME]" at bounding box center [389, 392] width 93 height 10
click at [273, 158] on link "Booth" at bounding box center [236, 149] width 137 height 23
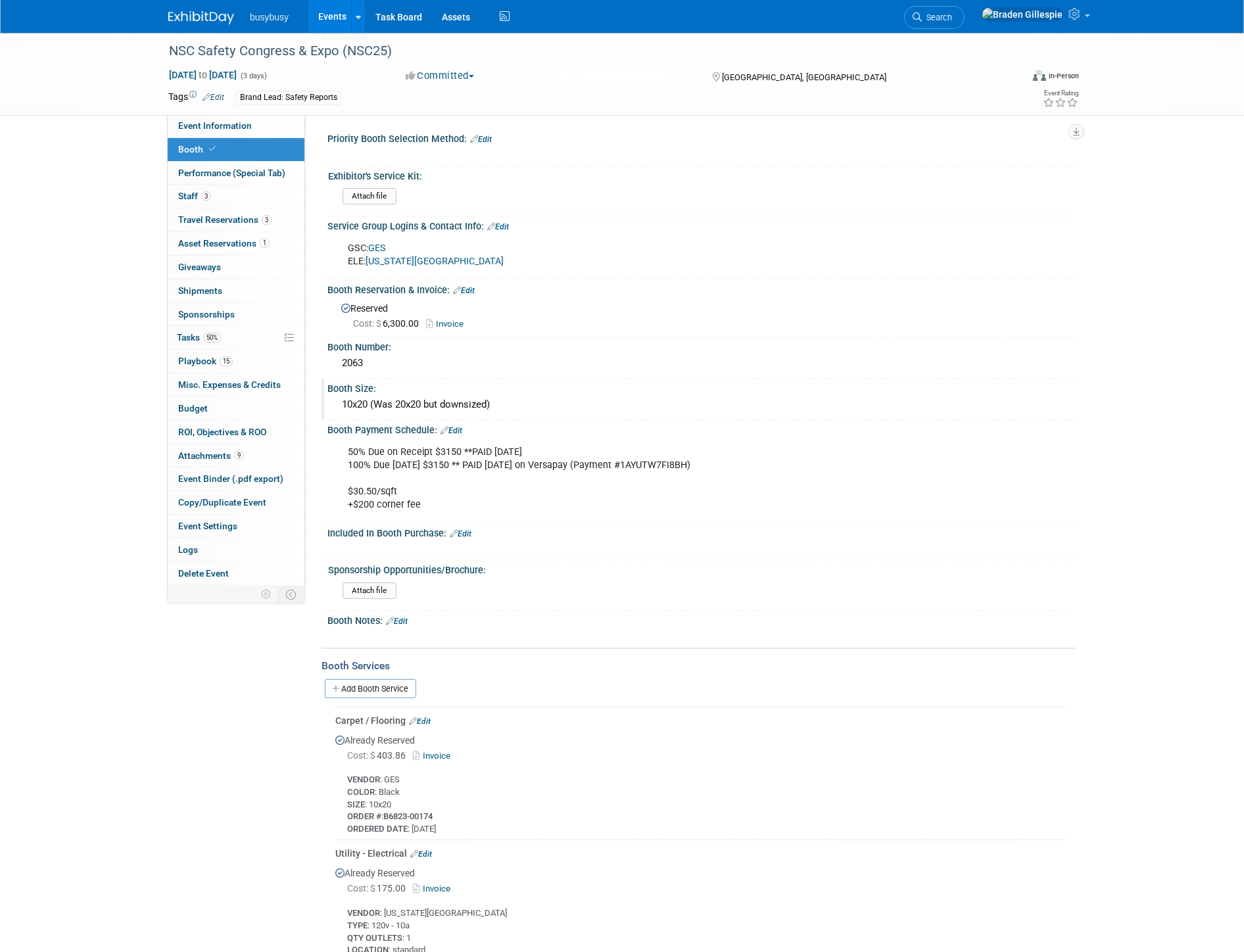
click at [392, 398] on div "10x20 (Was 20x20 but downsized)" at bounding box center [701, 405] width 729 height 21
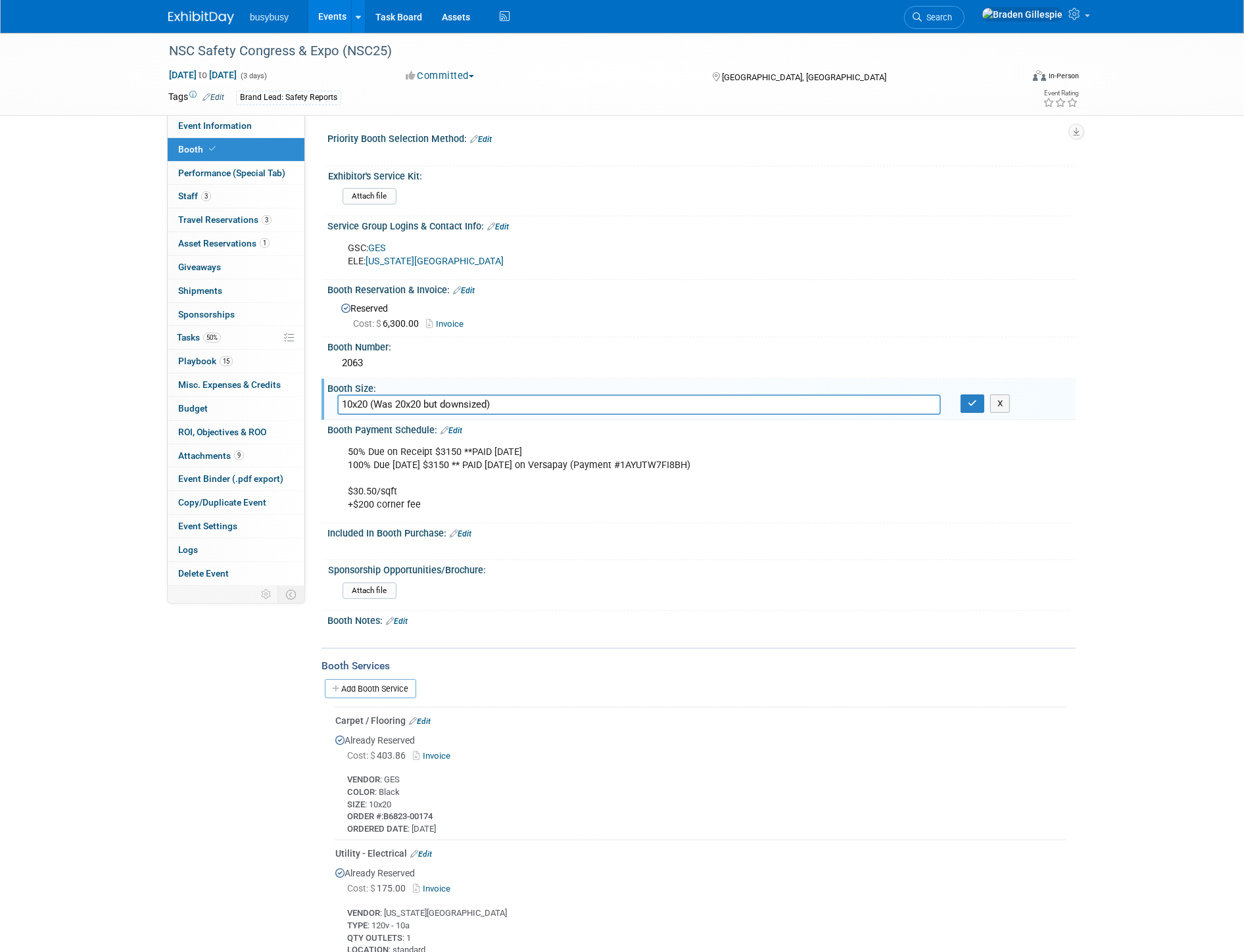
click at [201, 21] on img at bounding box center [201, 17] width 66 height 13
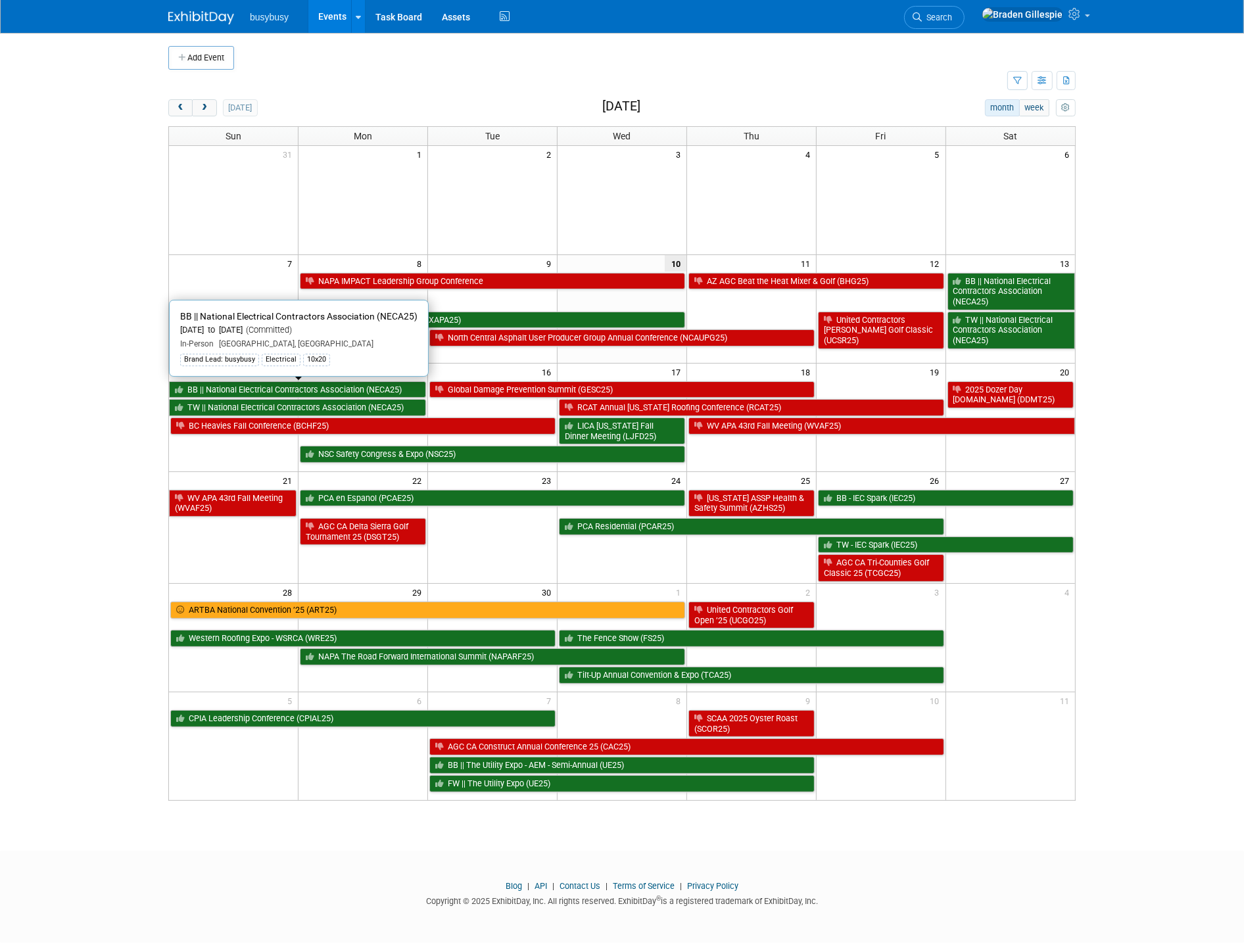
click at [378, 392] on link "BB || National Electrical Contractors Association (NECA25)" at bounding box center [297, 390] width 257 height 17
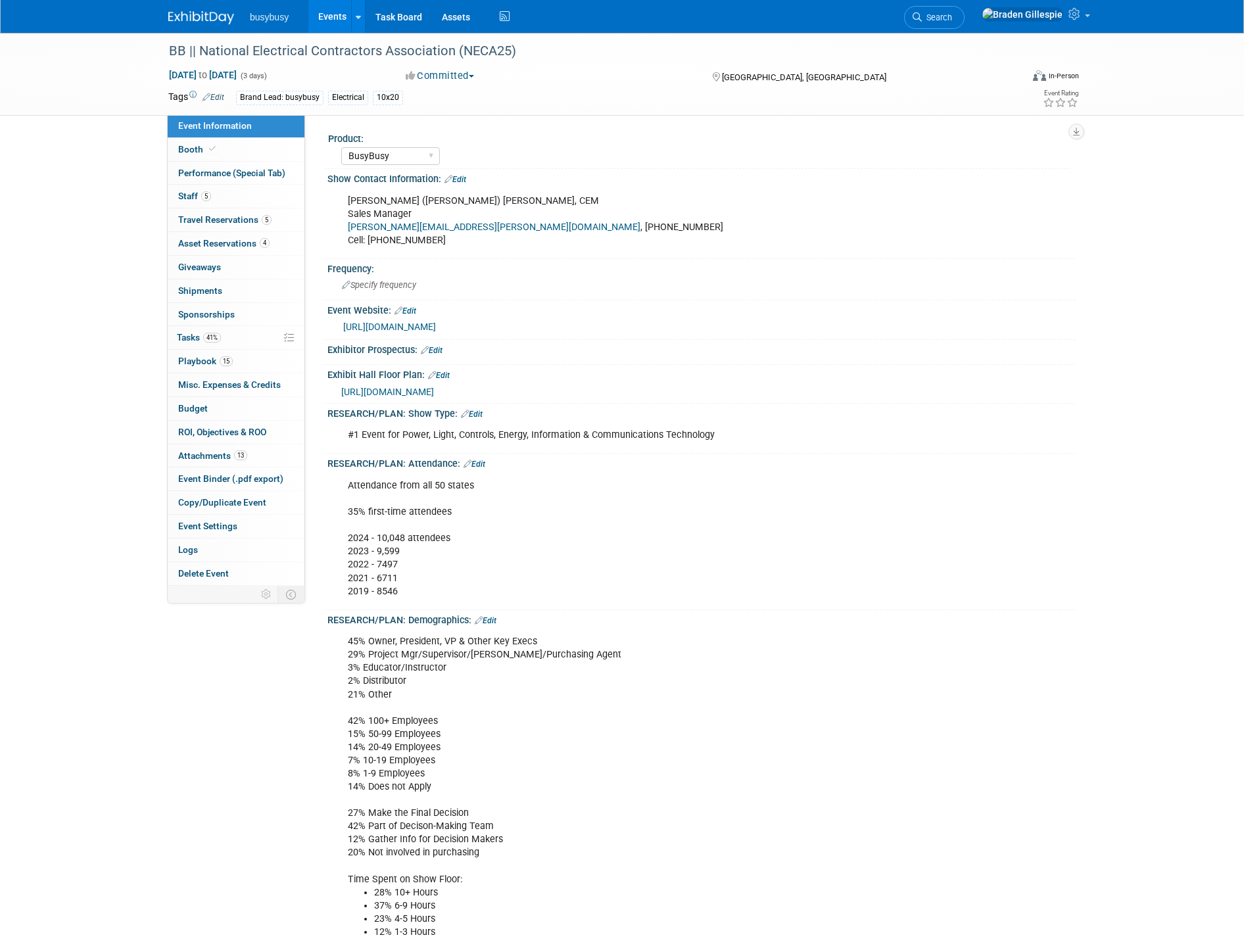
select select "BusyBusy"
click at [190, 20] on img at bounding box center [201, 17] width 66 height 13
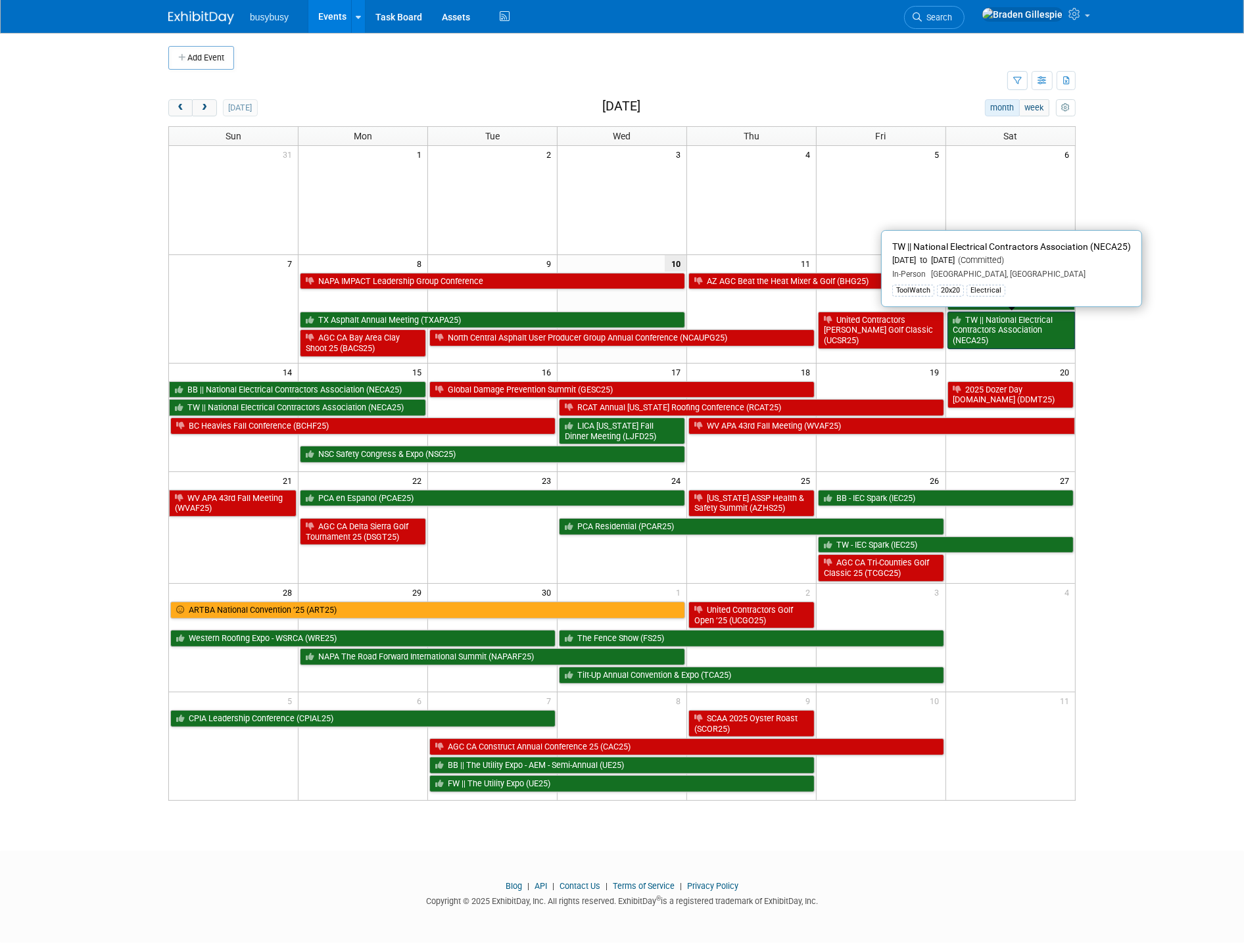
click at [990, 331] on link "TW || National Electrical Contractors Association (NECA25)" at bounding box center [1010, 330] width 127 height 37
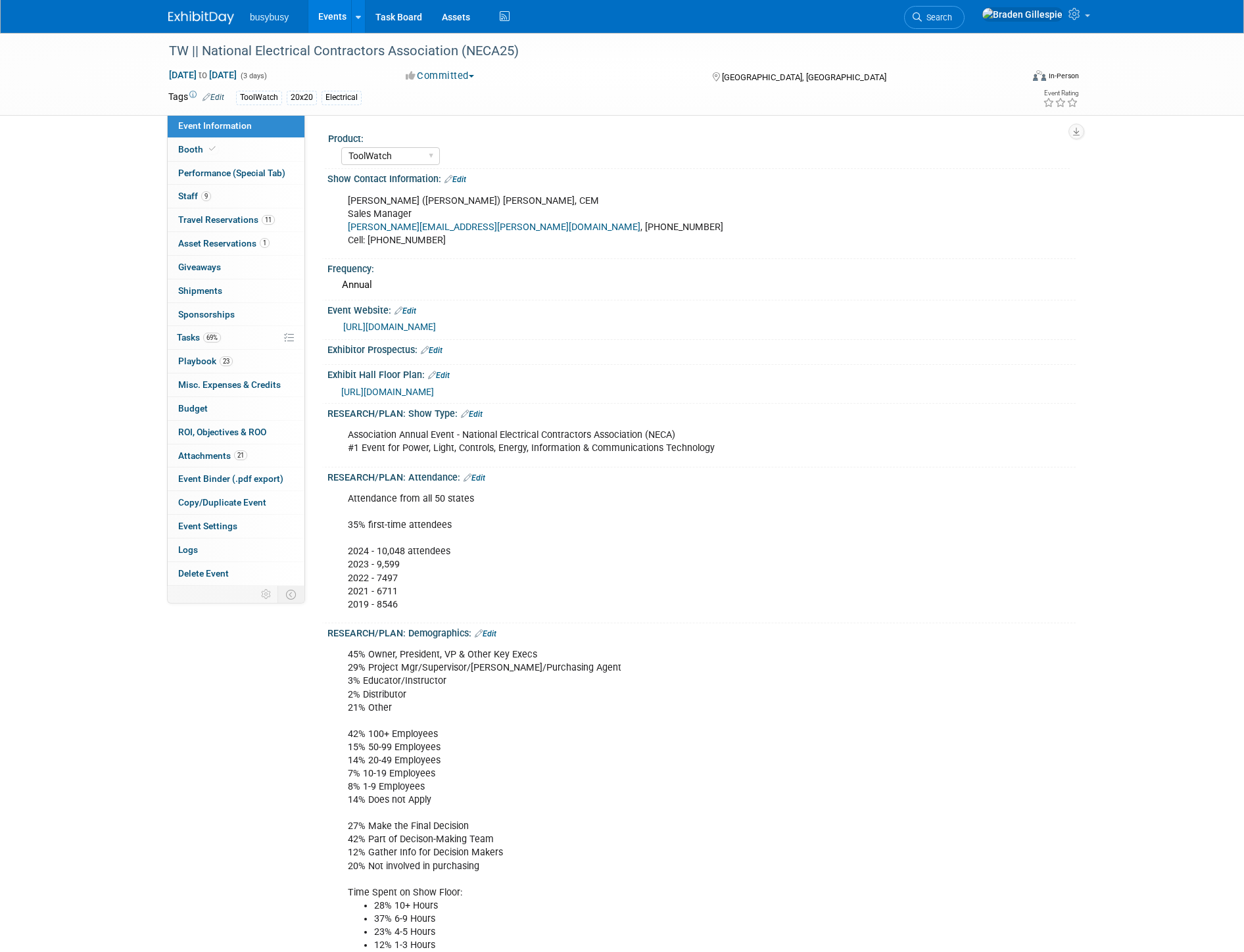
select select "ToolWatch"
click at [238, 218] on span "Travel Reservations 11" at bounding box center [227, 219] width 97 height 10
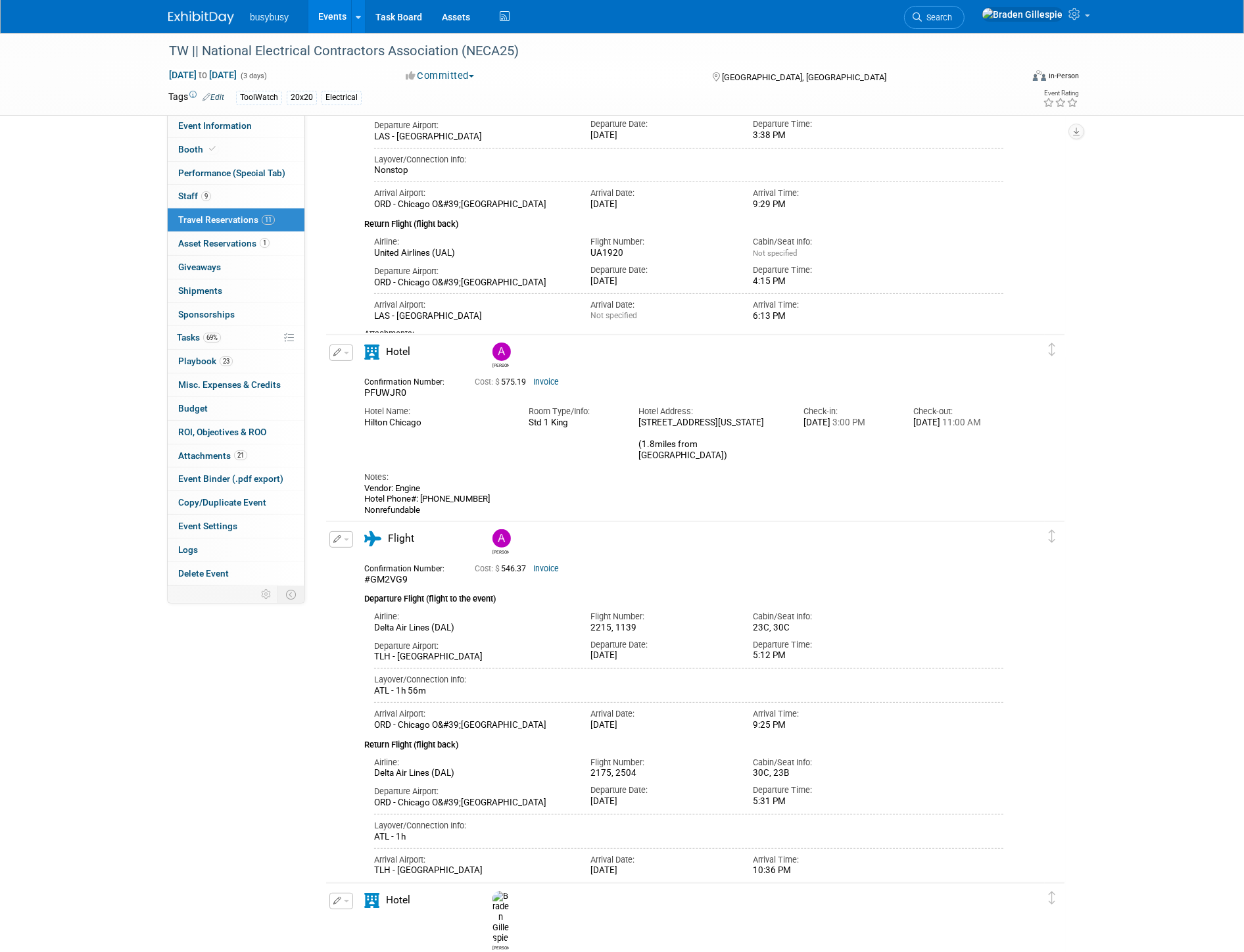
scroll to position [219, 0]
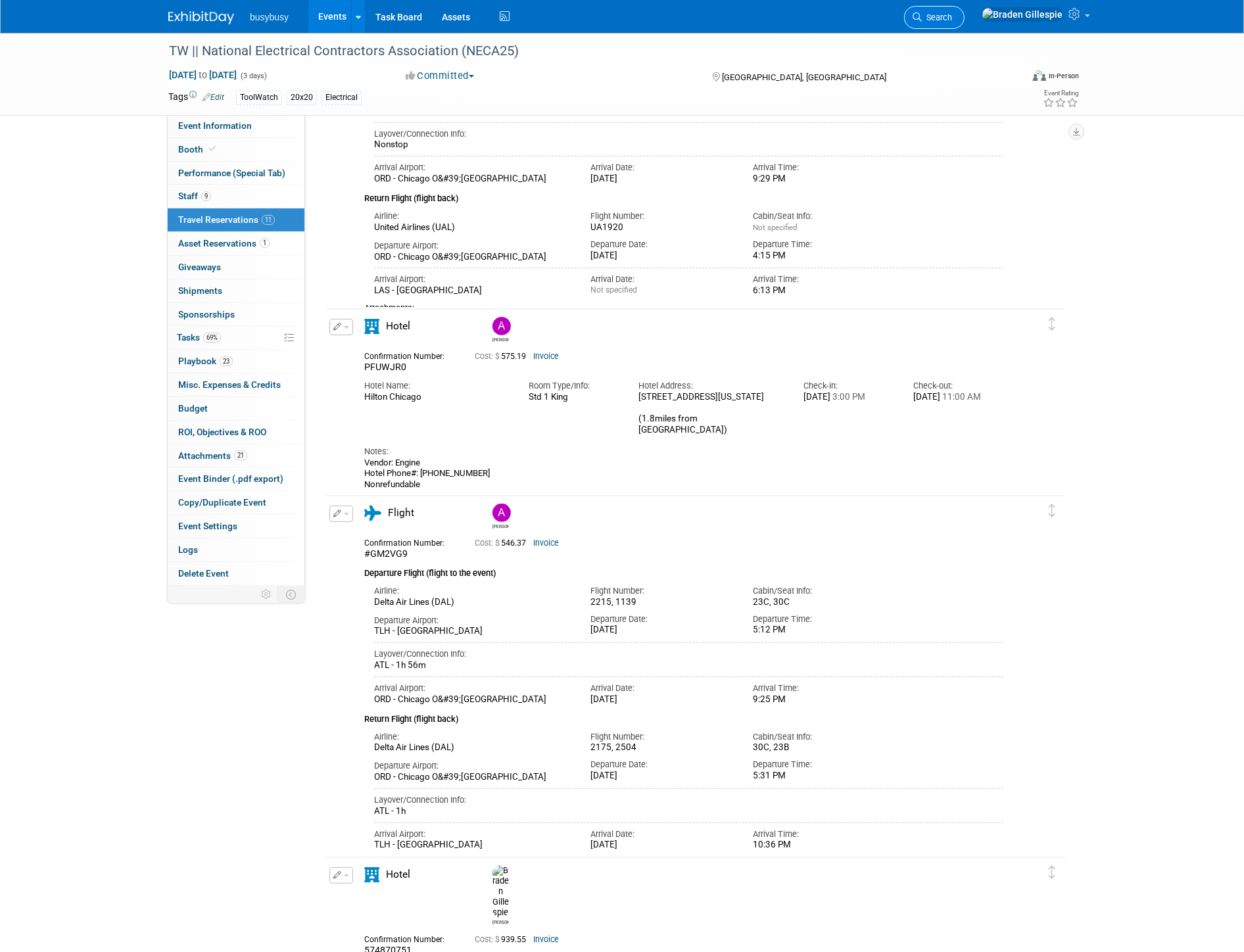
click at [952, 21] on span "Search" at bounding box center [936, 16] width 30 height 10
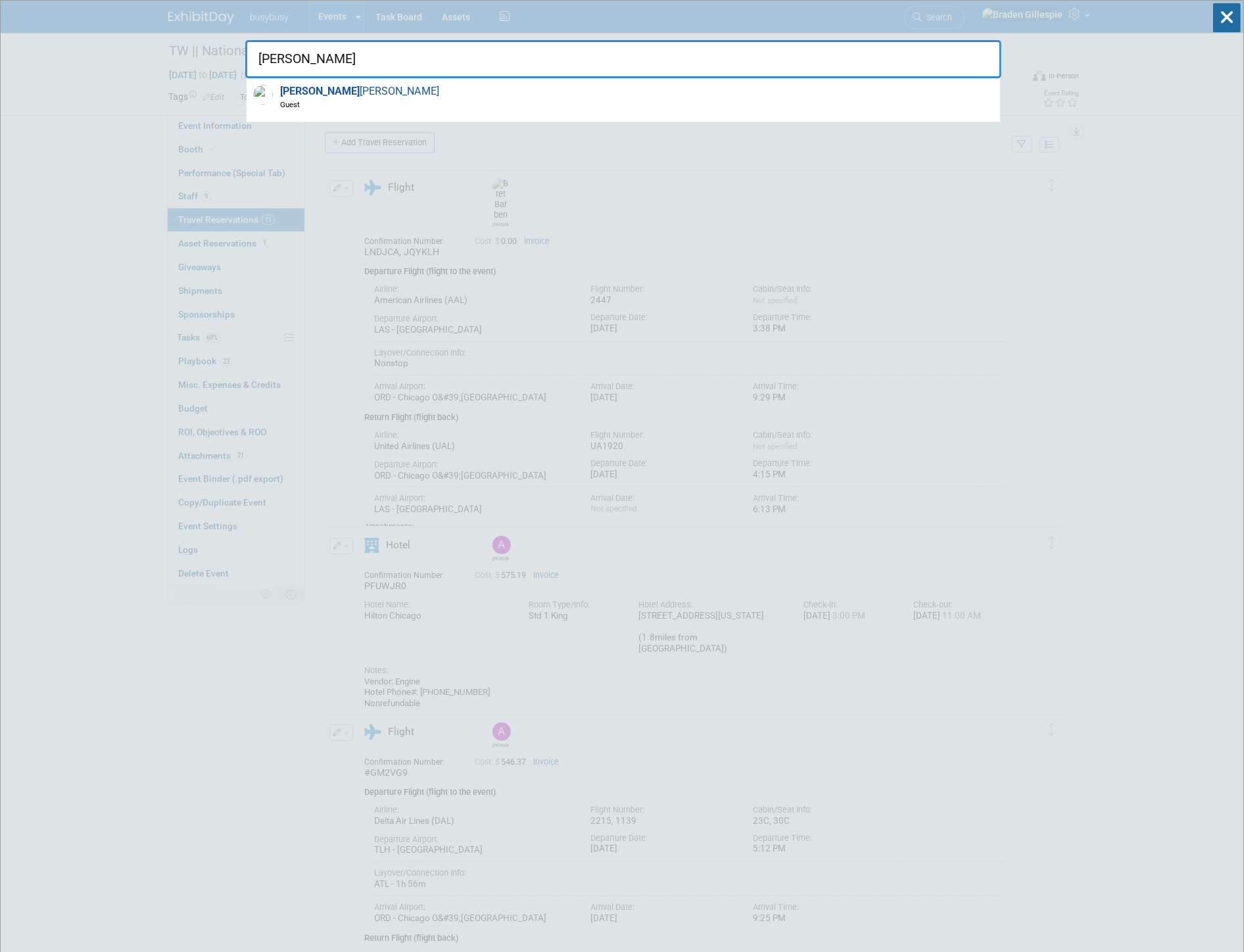
type input "[PERSON_NAME]"
click at [910, 90] on div "[PERSON_NAME]" at bounding box center [624, 100] width 754 height 44
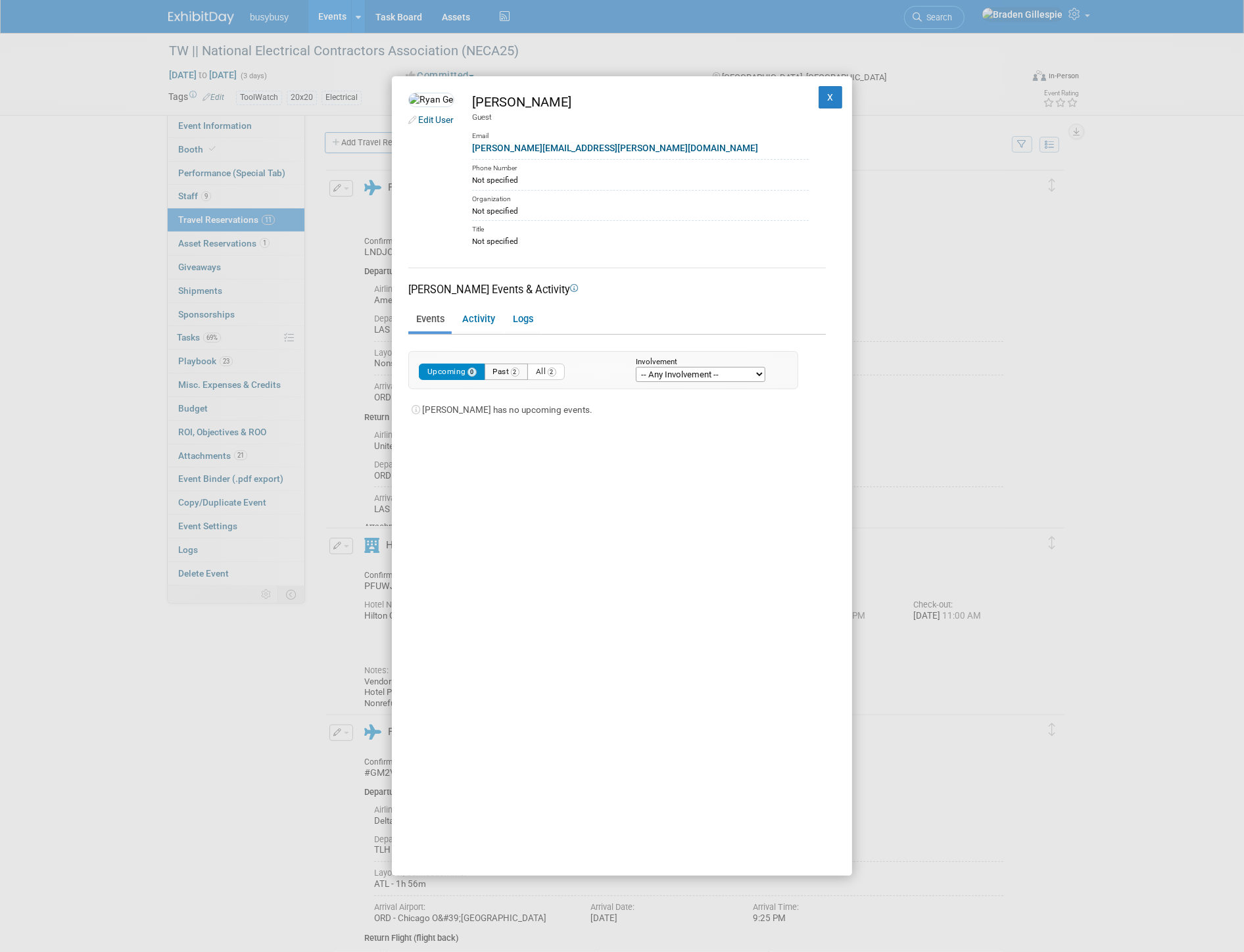
click at [502, 374] on button "Past 2" at bounding box center [506, 372] width 44 height 16
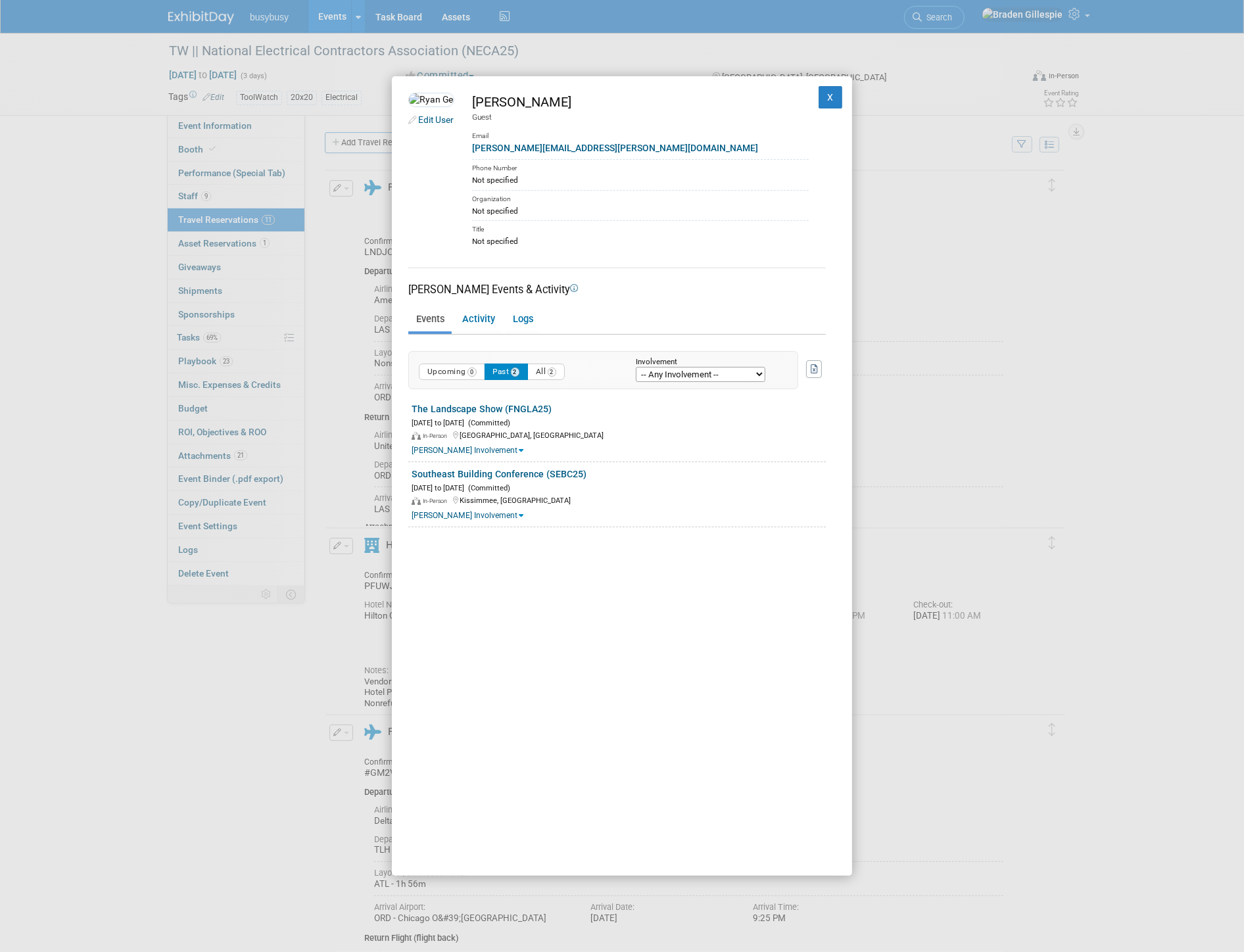
click at [831, 94] on div "Edit User [PERSON_NAME] Guest Email [PERSON_NAME][EMAIL_ADDRESS][PERSON_NAME][D…" at bounding box center [621, 476] width 460 height 800
click at [819, 94] on button "X" at bounding box center [830, 97] width 23 height 23
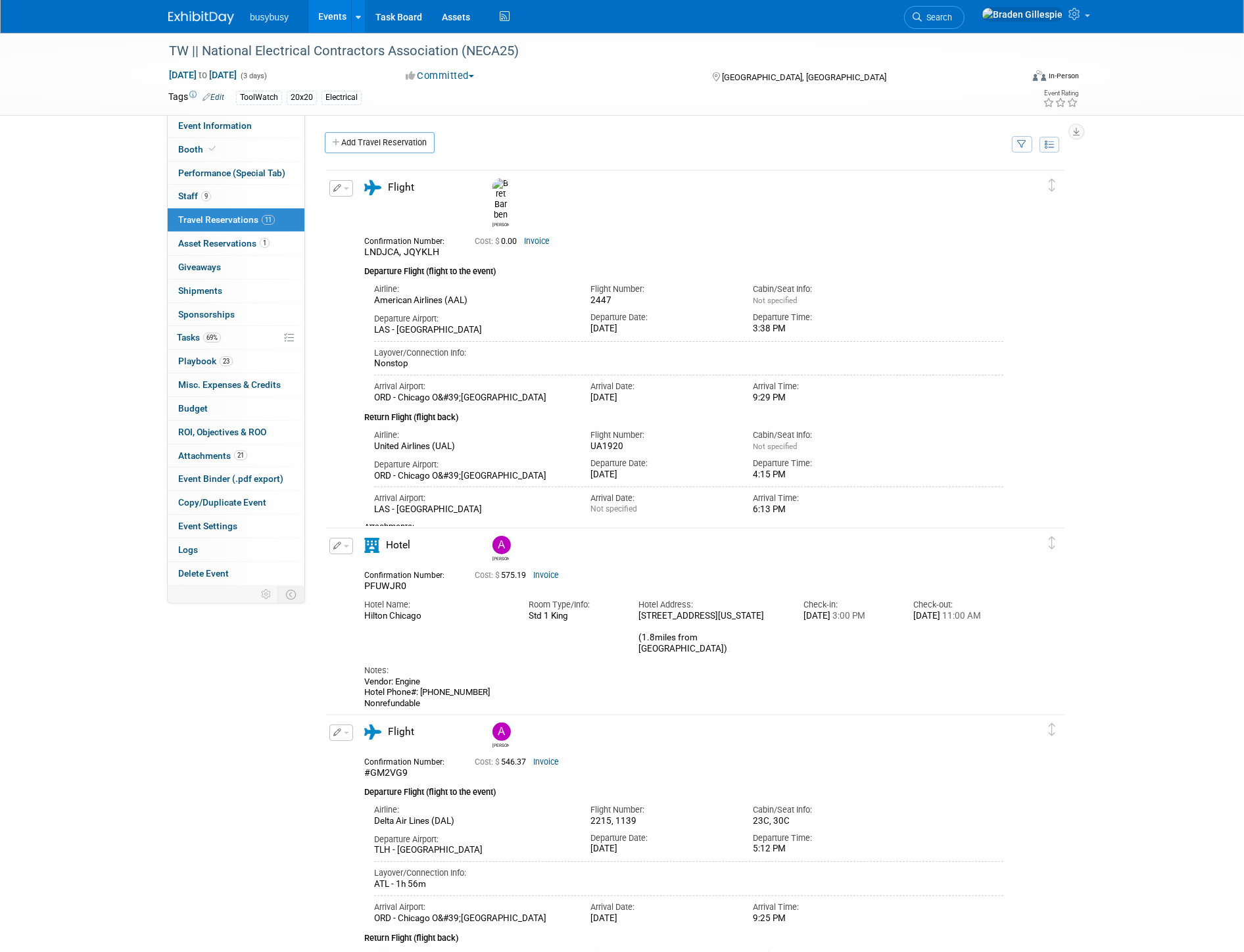
click at [209, 15] on img at bounding box center [201, 17] width 66 height 13
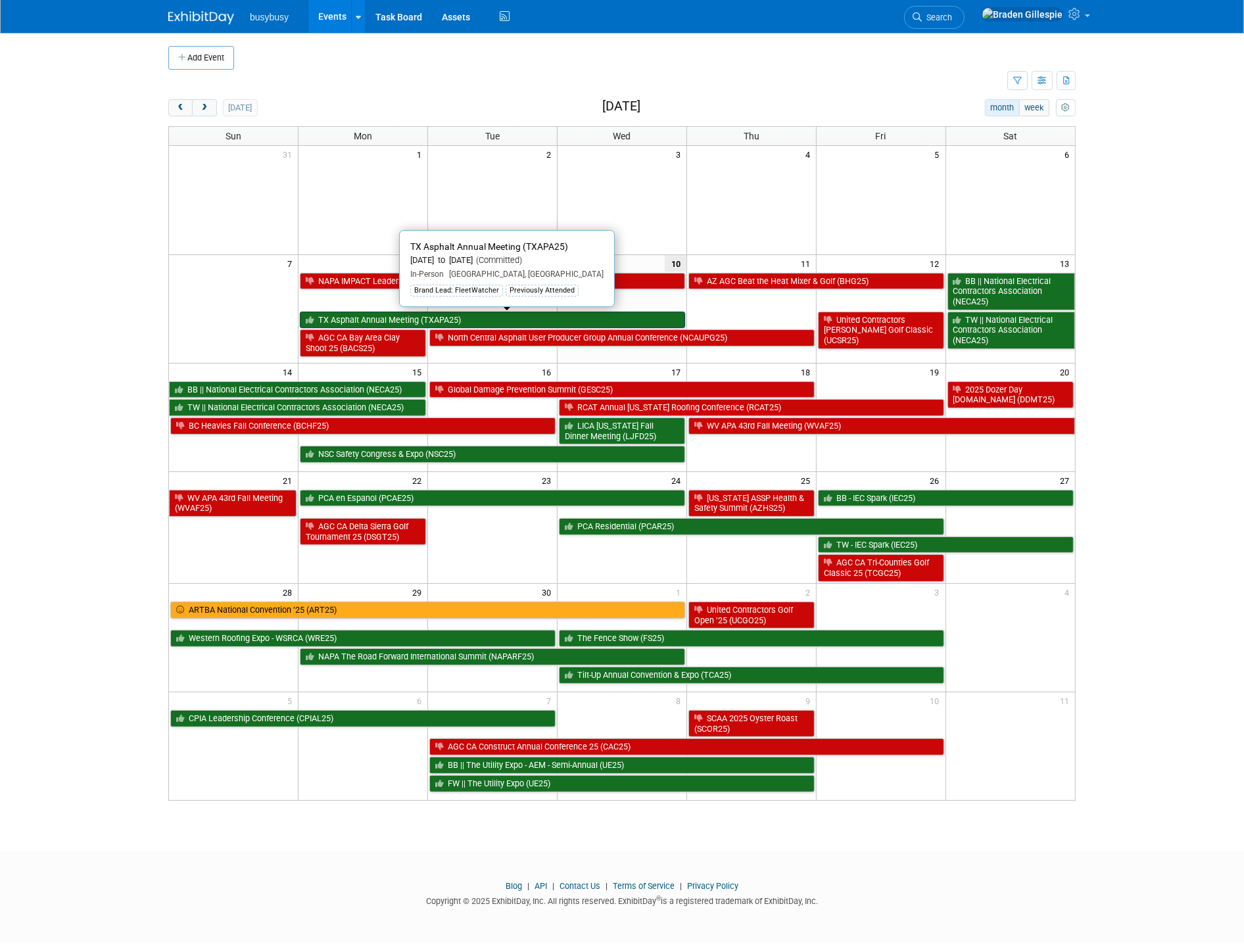
click at [661, 318] on link "TX Asphalt Annual Meeting (TXAPA25)" at bounding box center [492, 321] width 386 height 17
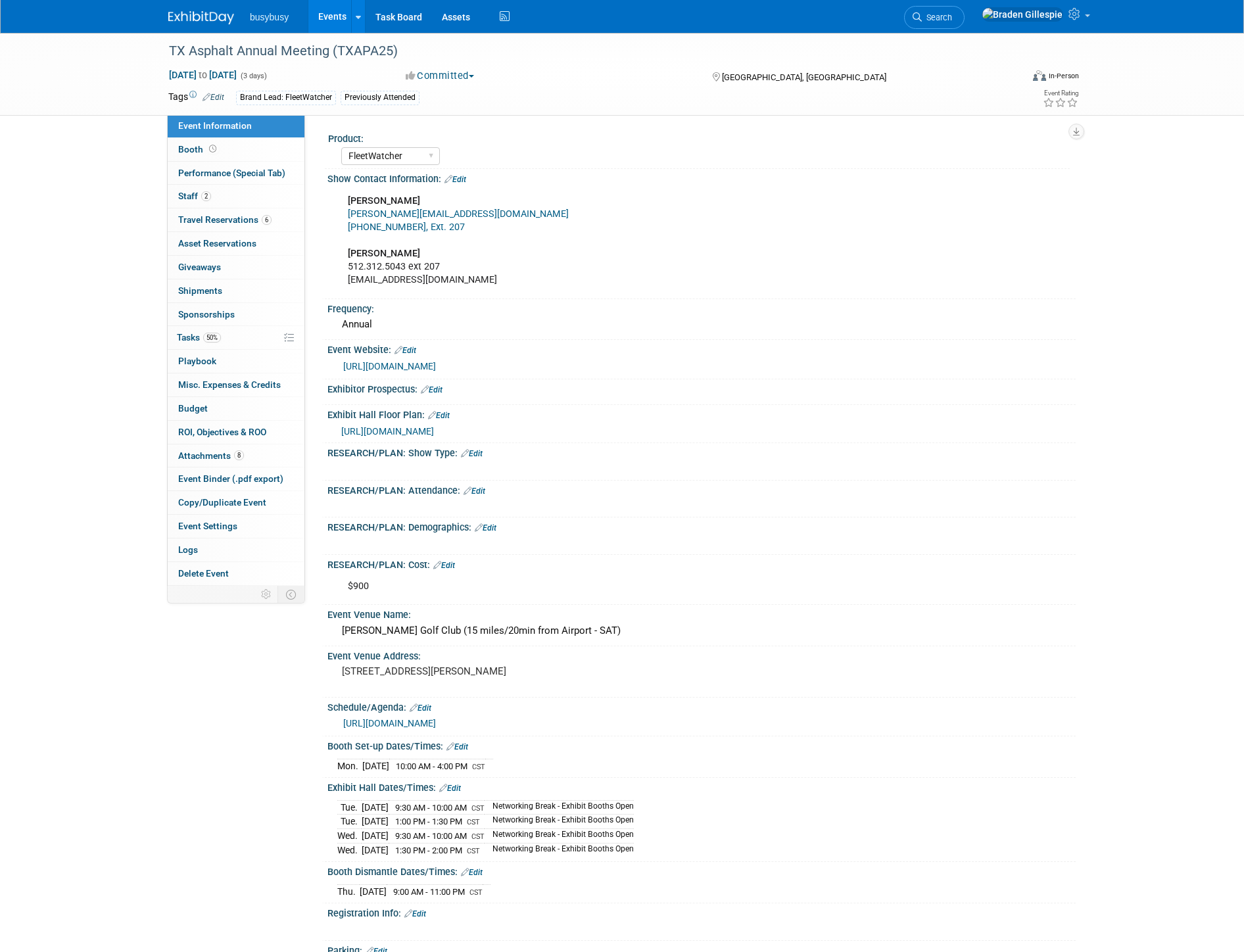
select select "FleetWatcher"
select select "Member"
click at [274, 223] on link "6 Travel Reservations 6" at bounding box center [236, 220] width 137 height 23
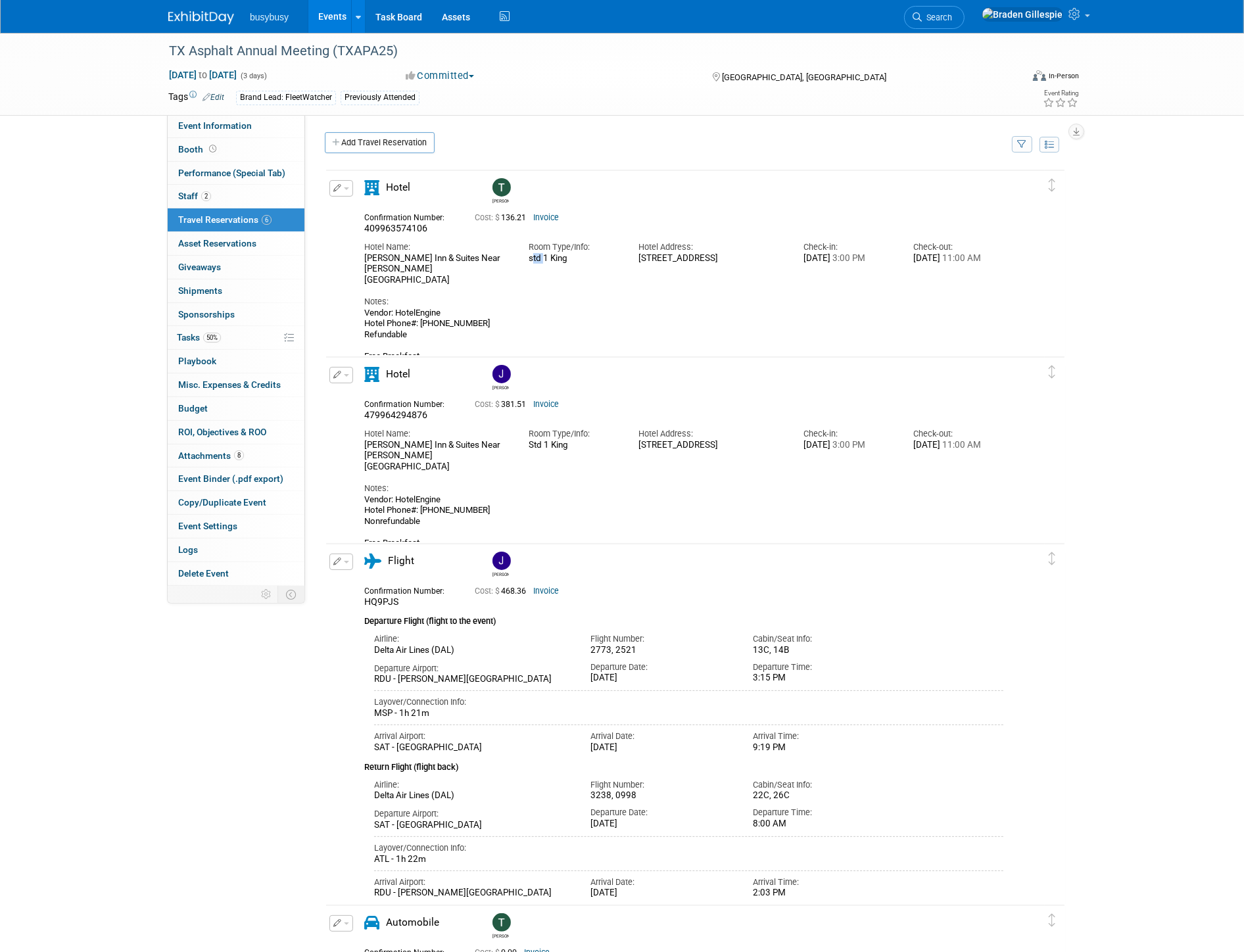
drag, startPoint x: 528, startPoint y: 256, endPoint x: 541, endPoint y: 256, distance: 13.0
click at [541, 256] on div "std 1 King" at bounding box center [573, 258] width 90 height 10
click at [555, 286] on div "Notes: Vendor: HotelEngine Hotel Phone#: (210) 696-0800 Refundable Free Breakfa…" at bounding box center [684, 323] width 639 height 75
drag, startPoint x: 539, startPoint y: 254, endPoint x: 511, endPoint y: 253, distance: 28.0
click at [511, 253] on div "Hotel Name: Drury Inn & Suites Near La Cantera Parkway Room Type/Info: std 1 Ki…" at bounding box center [684, 260] width 658 height 51
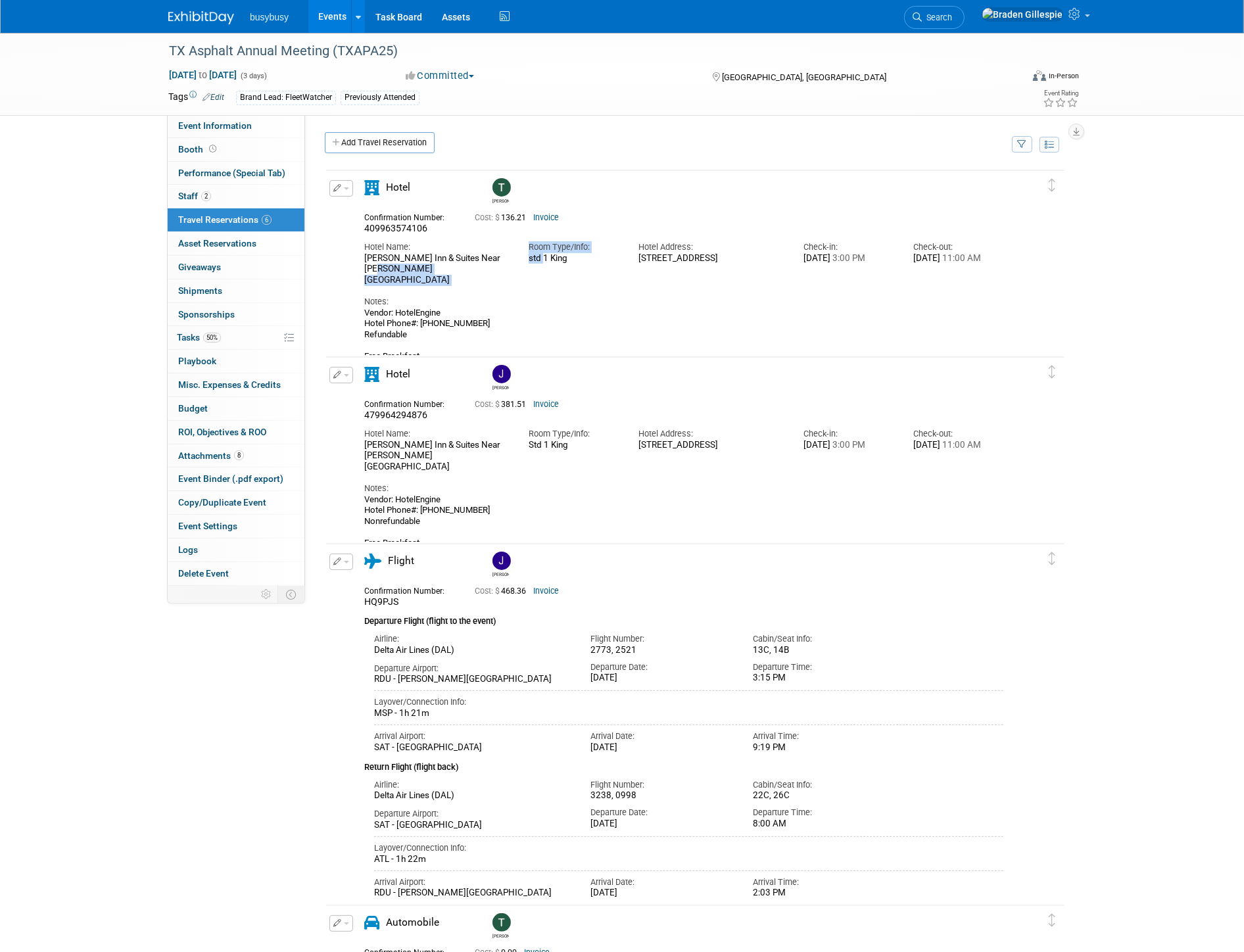
click at [522, 261] on div "Room Type/Info: std 1 King" at bounding box center [573, 249] width 110 height 29
drag, startPoint x: 398, startPoint y: 454, endPoint x: 365, endPoint y: 441, distance: 35.5
click at [365, 441] on div "Drury Inn & Suites Near La Cantera Parkway" at bounding box center [436, 457] width 145 height 33
click at [401, 457] on div "Drury Inn & Suites Near La Cantera Parkway" at bounding box center [436, 457] width 145 height 33
click at [397, 457] on div "Drury Inn & Suites Near La Cantera Parkway" at bounding box center [436, 457] width 145 height 33
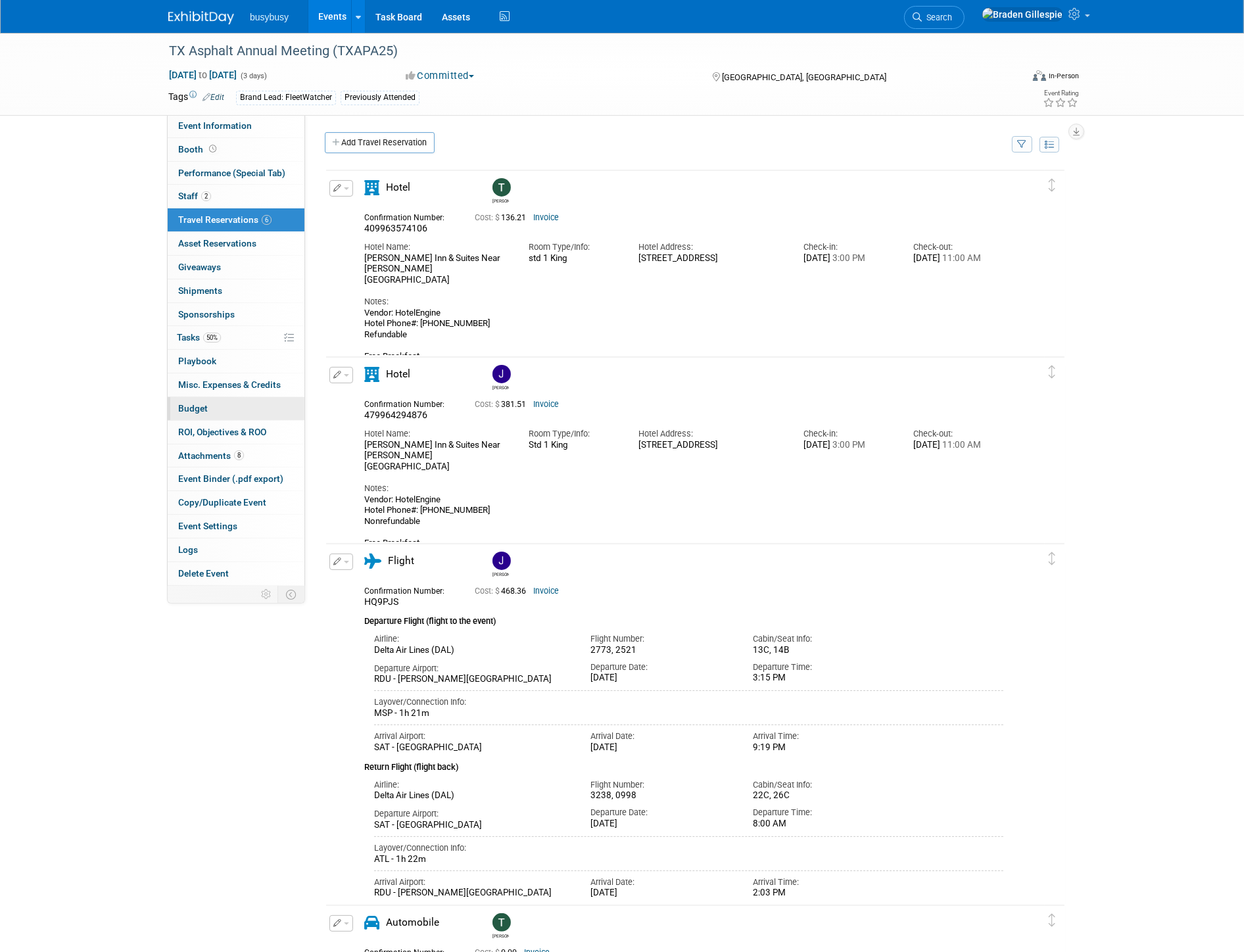
click at [238, 410] on link "Budget" at bounding box center [236, 408] width 137 height 23
